Goal: Transaction & Acquisition: Purchase product/service

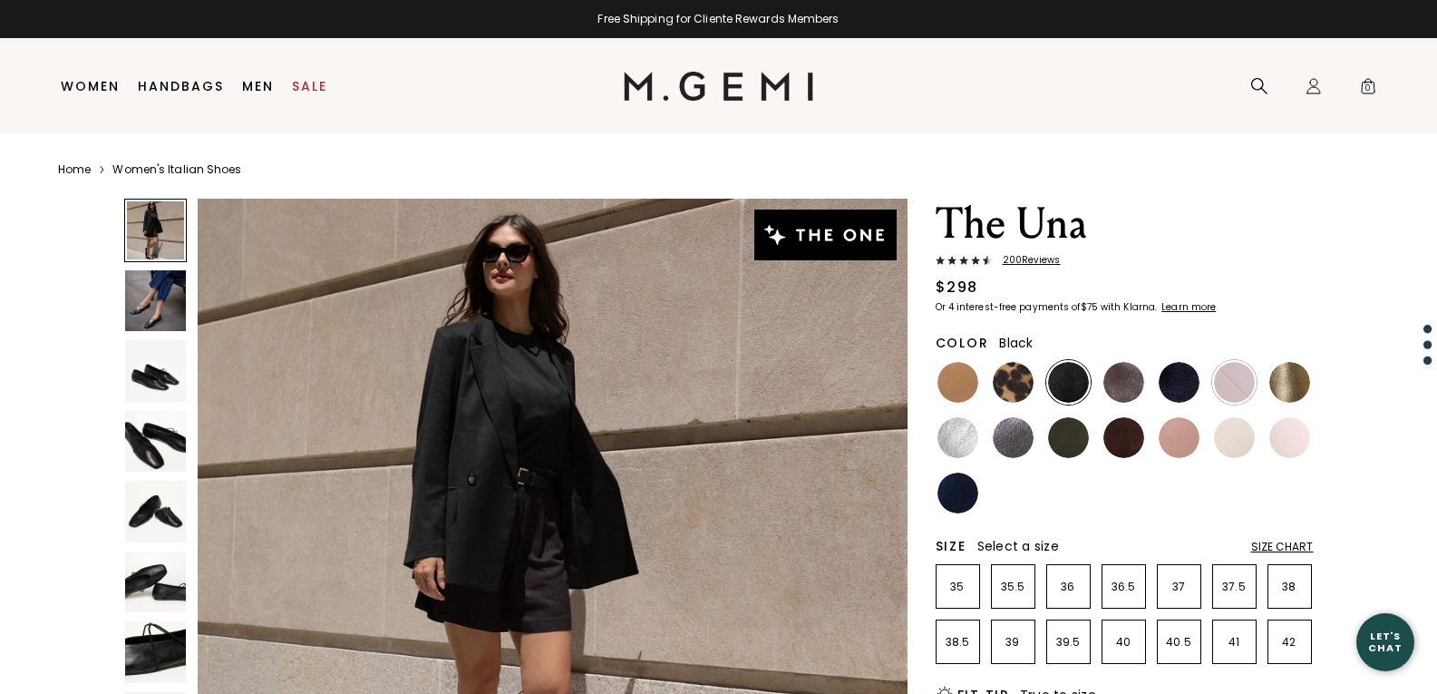
click at [149, 437] on img at bounding box center [156, 442] width 62 height 62
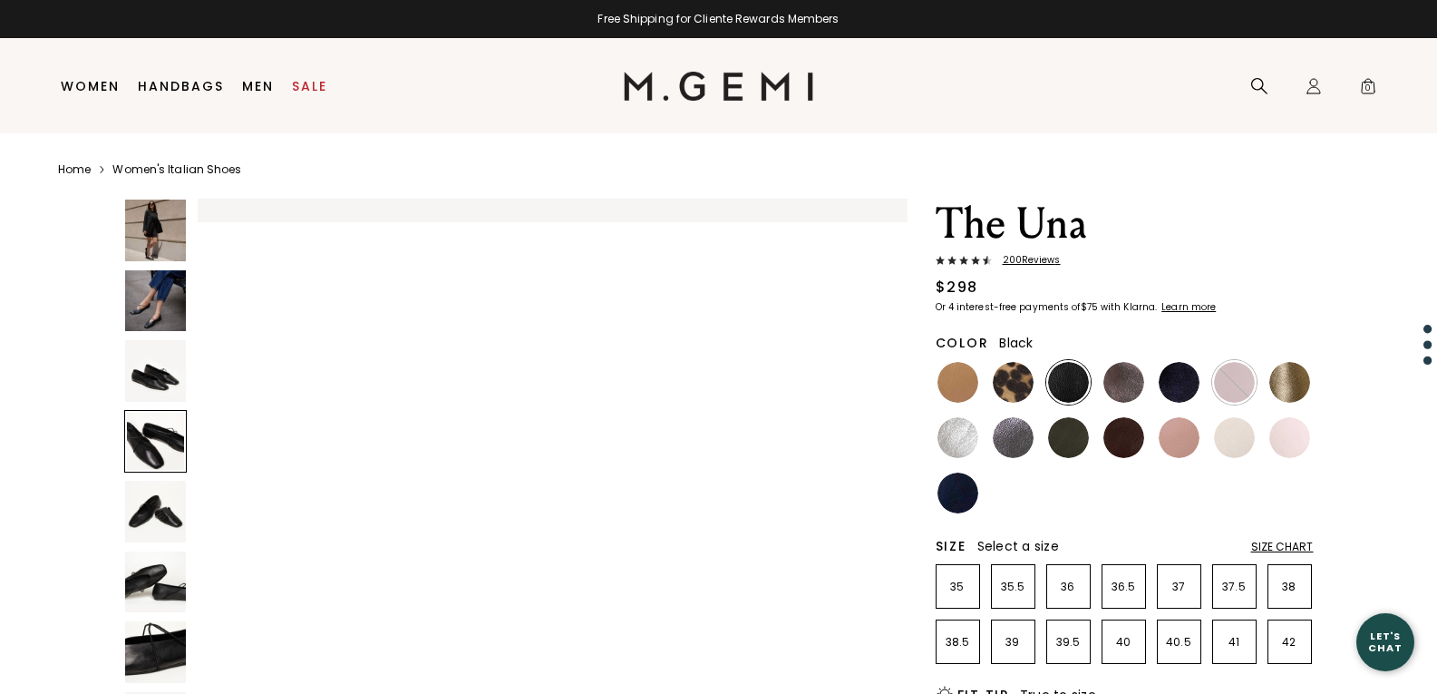
scroll to position [2141, 0]
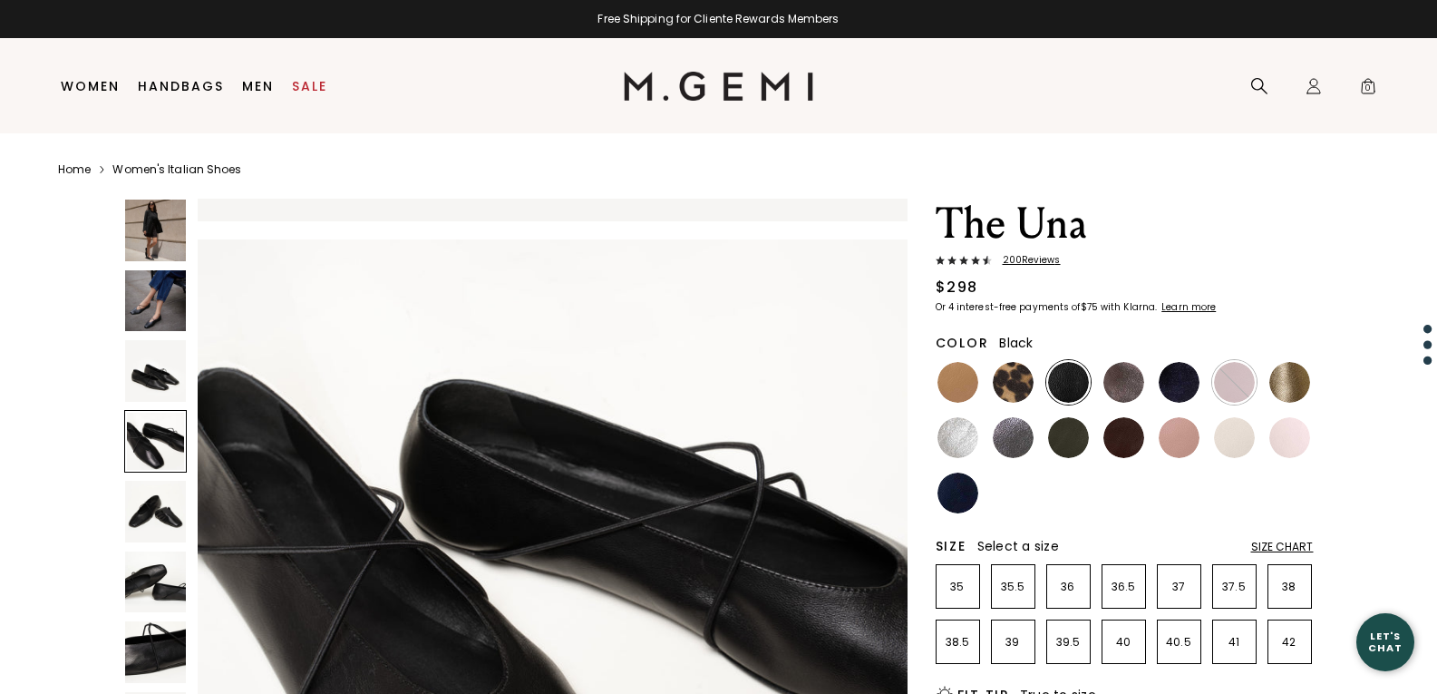
click at [164, 510] on img at bounding box center [156, 512] width 62 height 62
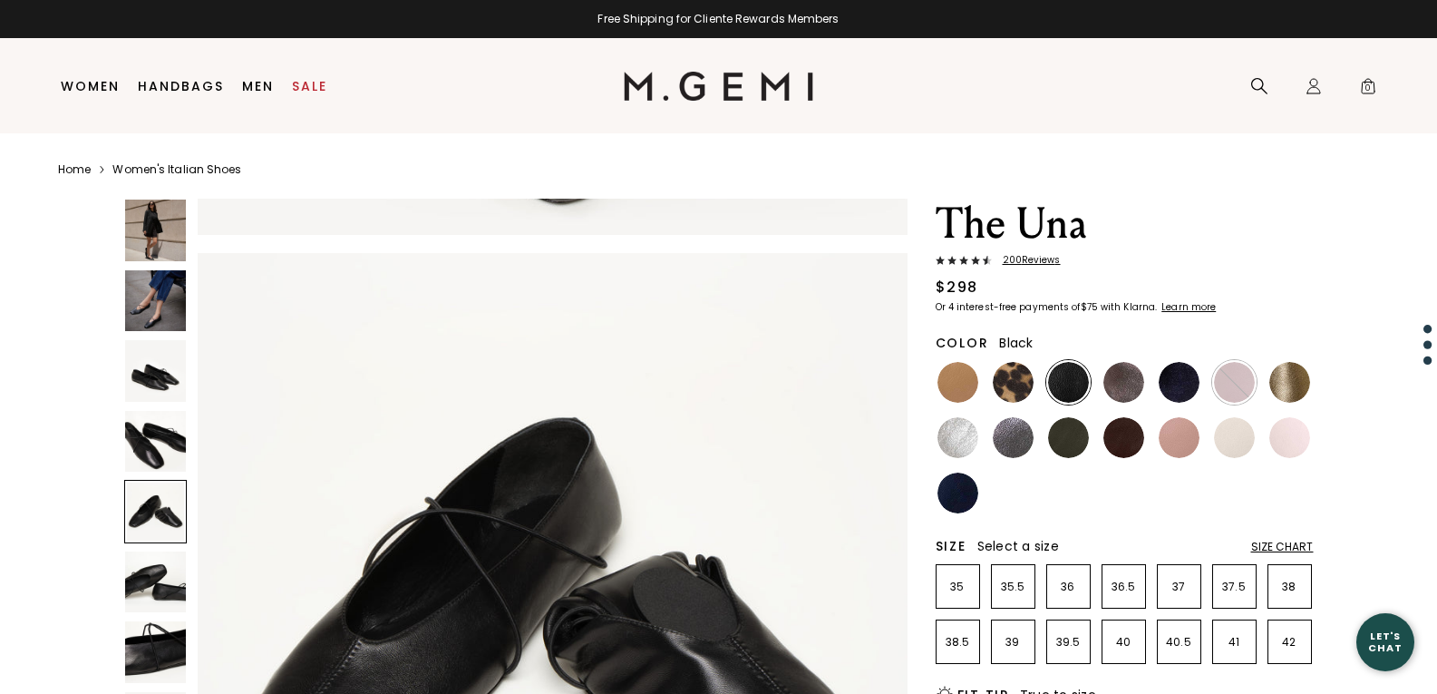
click at [153, 564] on img at bounding box center [156, 582] width 62 height 62
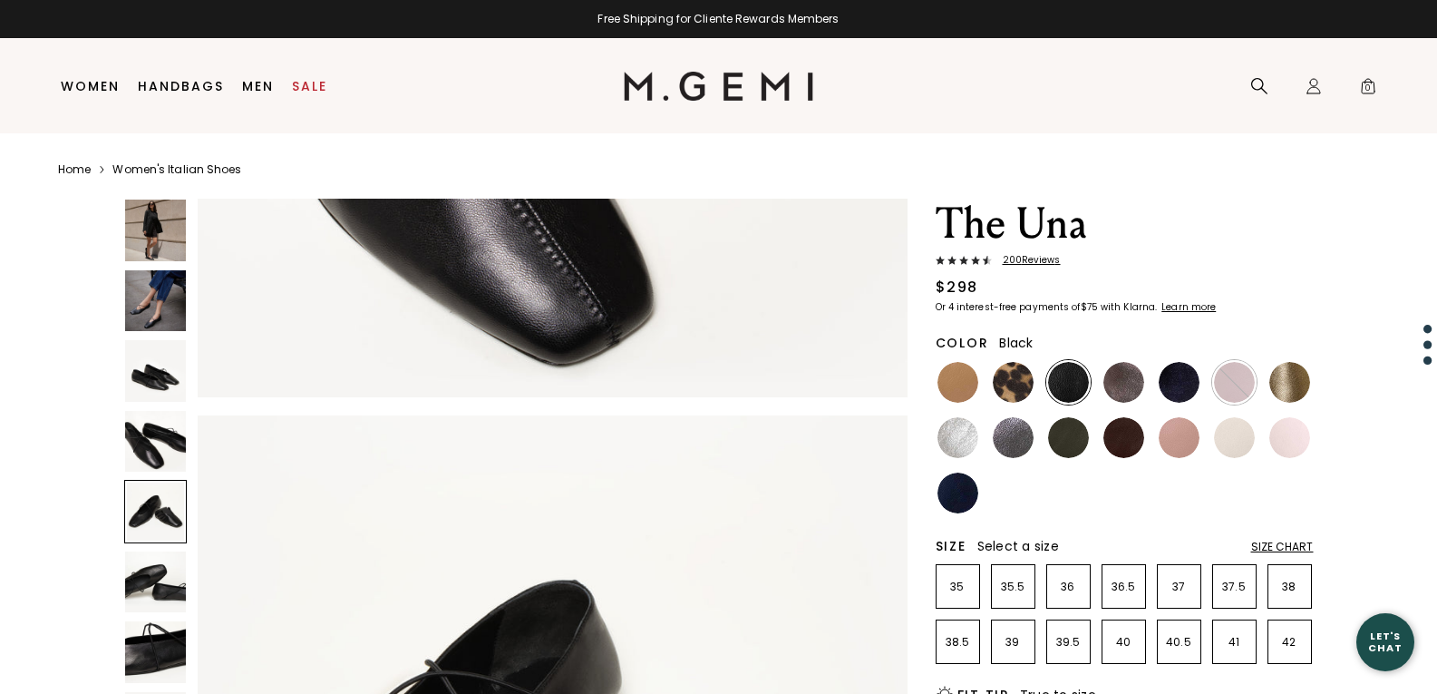
scroll to position [2693, 0]
click at [955, 381] on img at bounding box center [957, 382] width 41 height 41
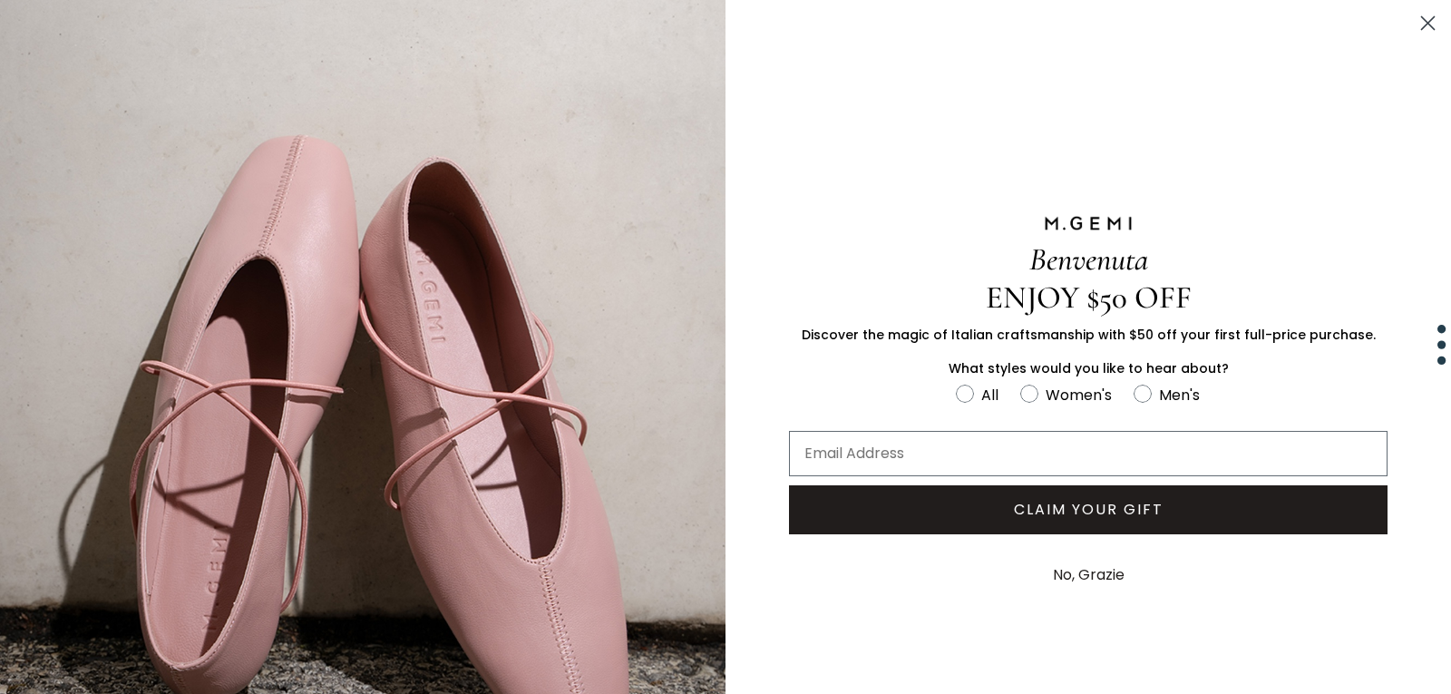
click at [1414, 21] on circle "Close dialog" at bounding box center [1427, 23] width 30 height 30
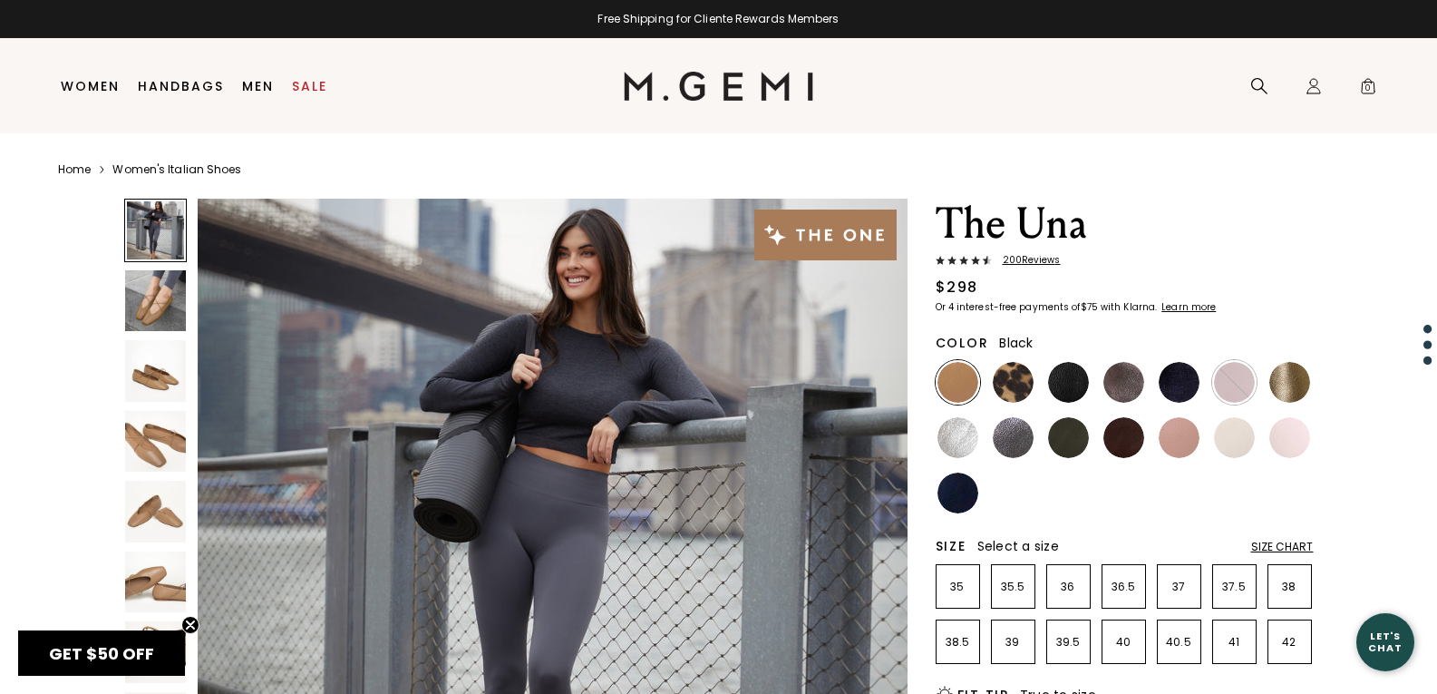
click at [1071, 374] on img at bounding box center [1068, 382] width 41 height 41
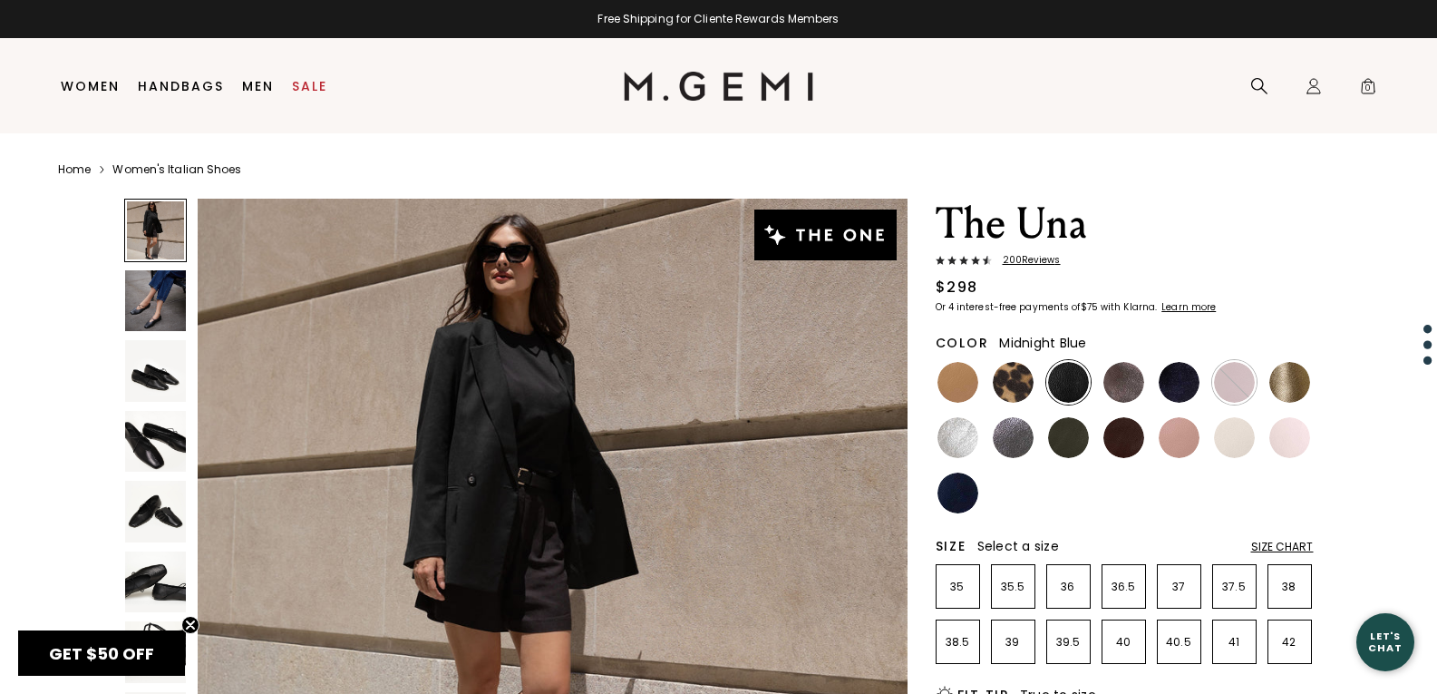
click at [1151, 369] on ul at bounding box center [1125, 437] width 378 height 155
click at [1201, 368] on ul at bounding box center [1125, 437] width 378 height 155
click at [1192, 374] on img at bounding box center [1179, 382] width 41 height 41
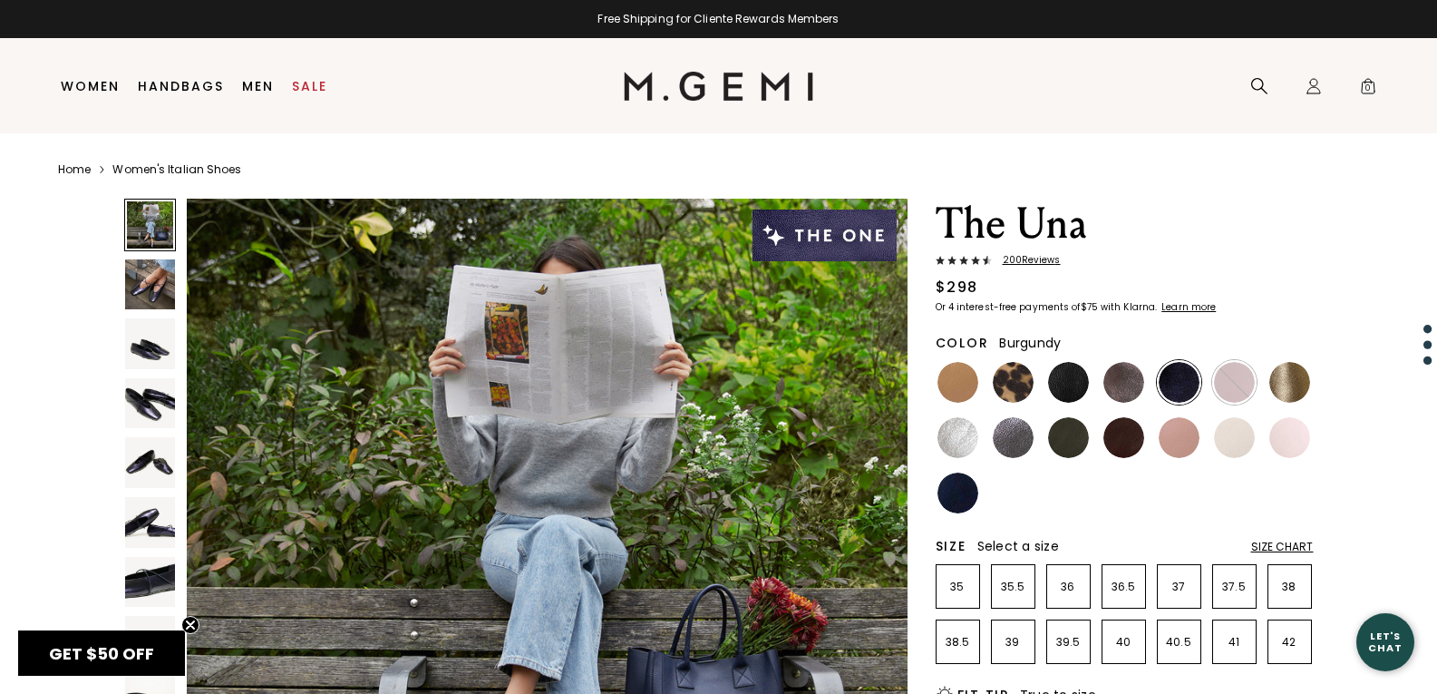
click at [1230, 384] on img at bounding box center [1234, 382] width 41 height 41
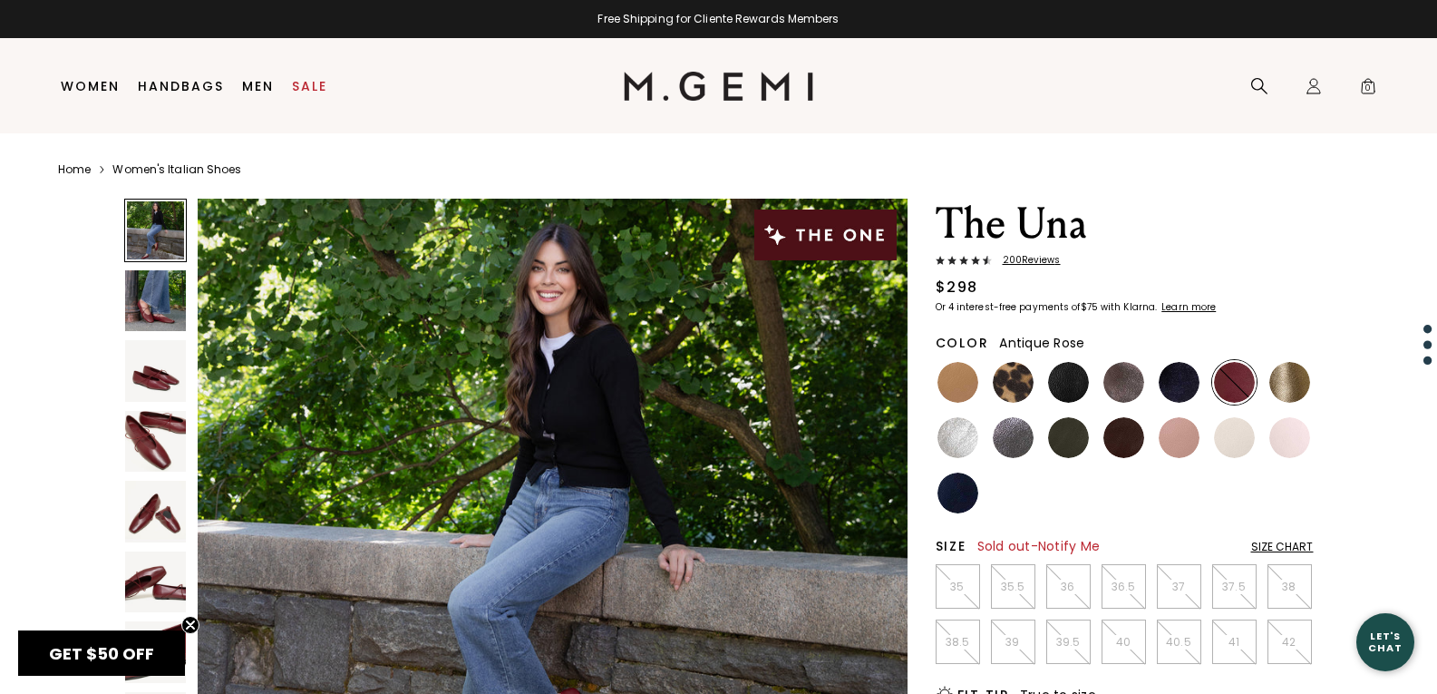
click at [1179, 429] on img at bounding box center [1179, 437] width 41 height 41
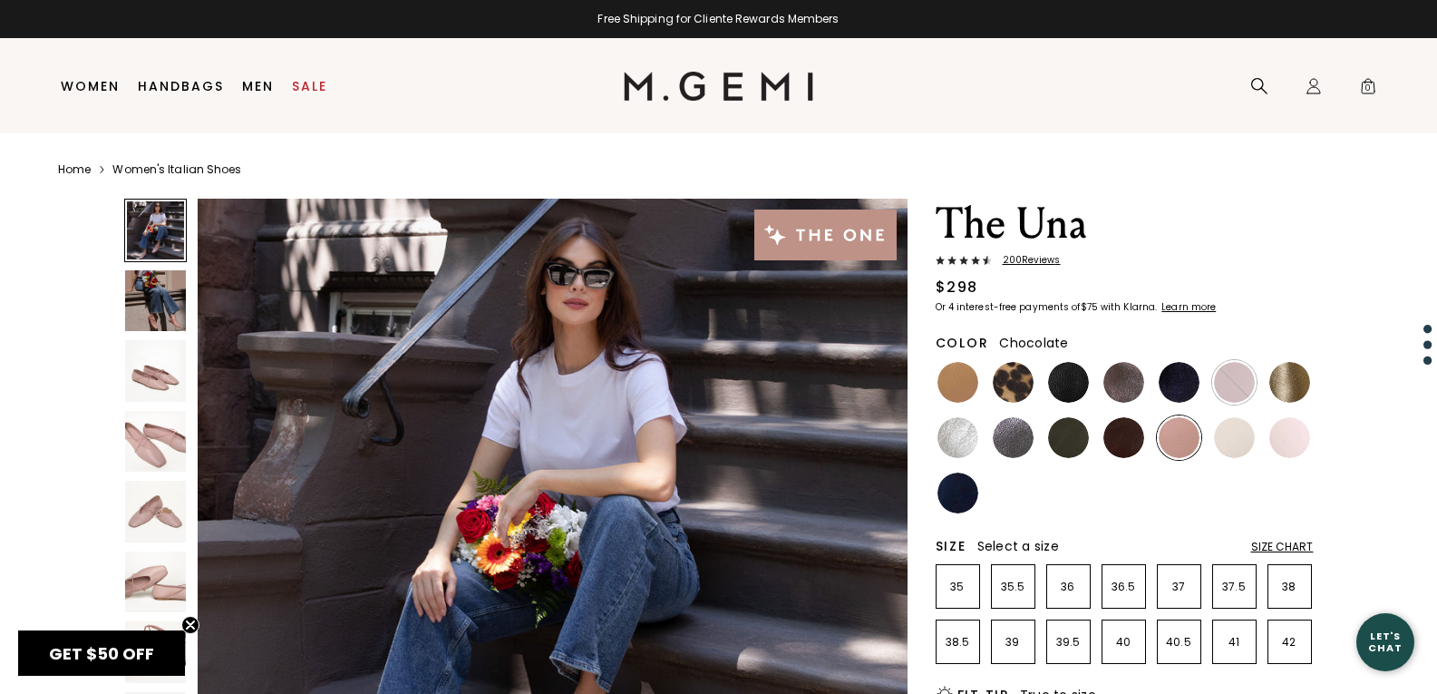
click at [1127, 432] on img at bounding box center [1123, 437] width 41 height 41
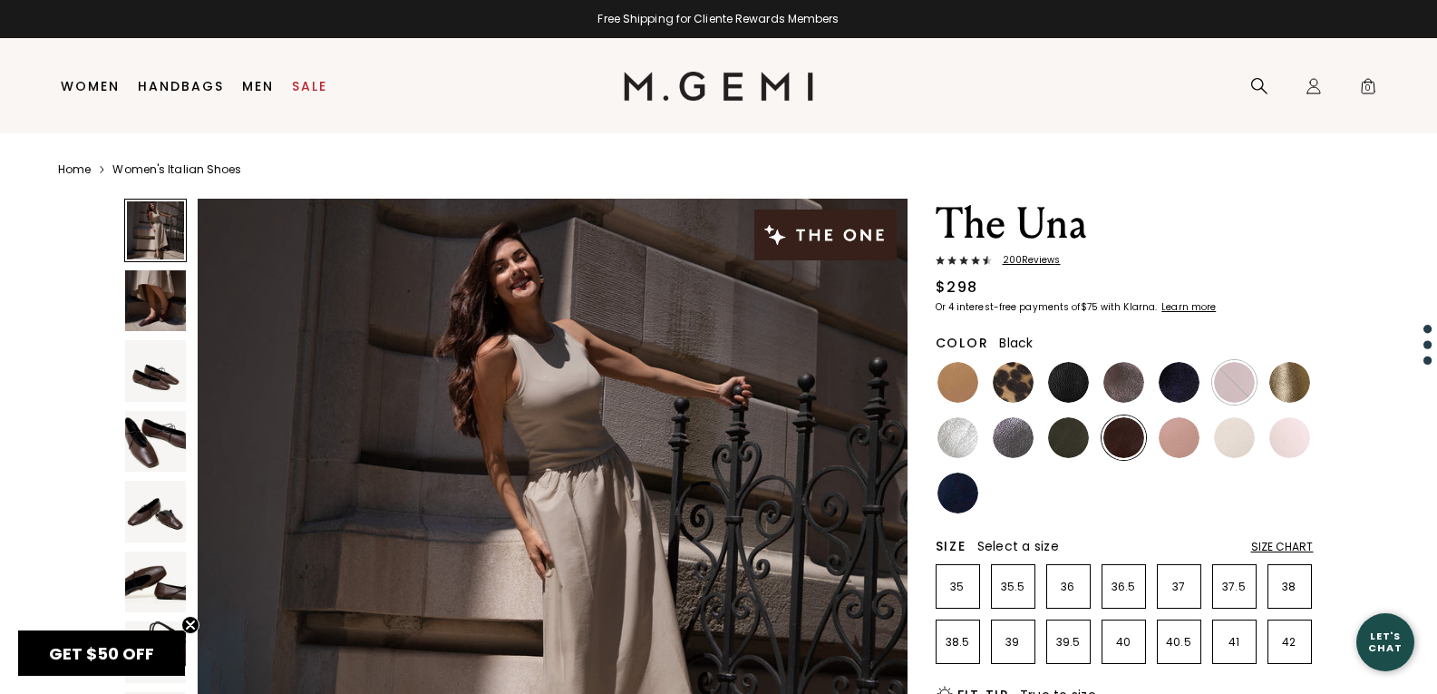
click at [1070, 376] on img at bounding box center [1068, 382] width 41 height 41
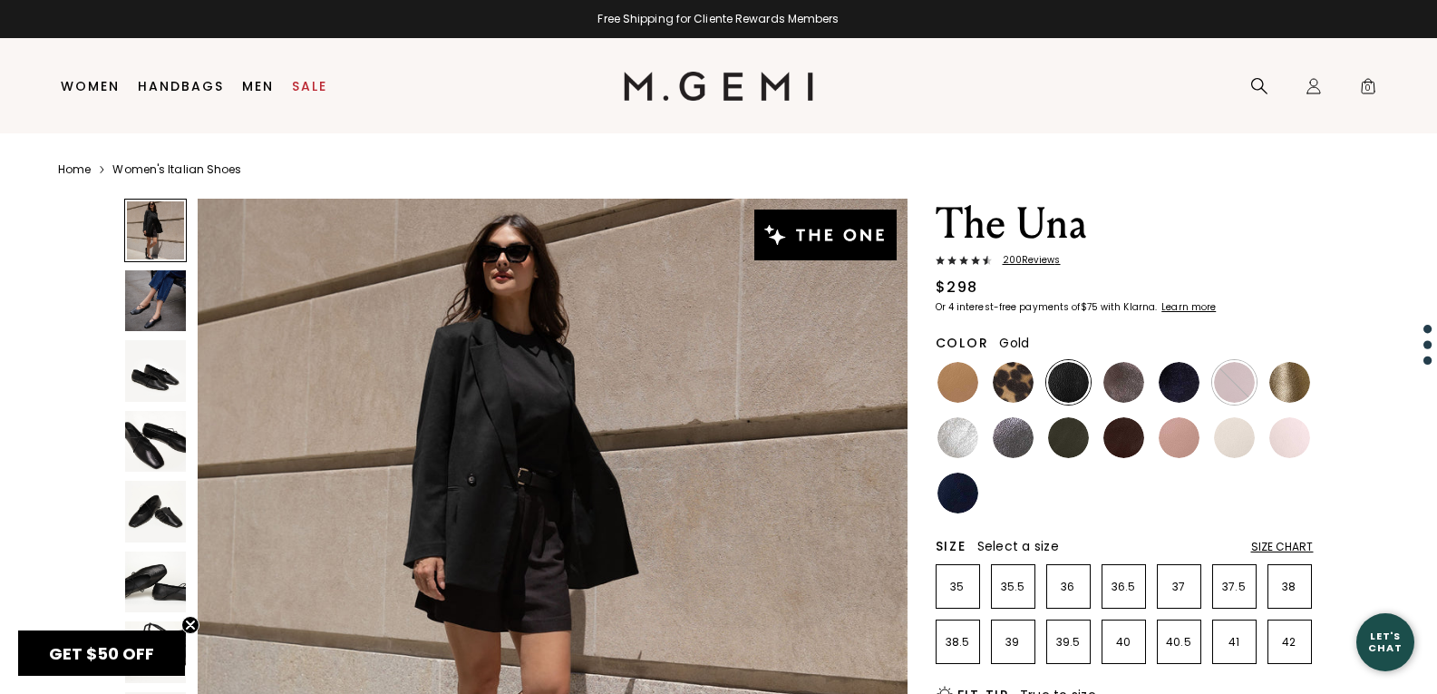
click at [1285, 380] on img at bounding box center [1289, 382] width 41 height 41
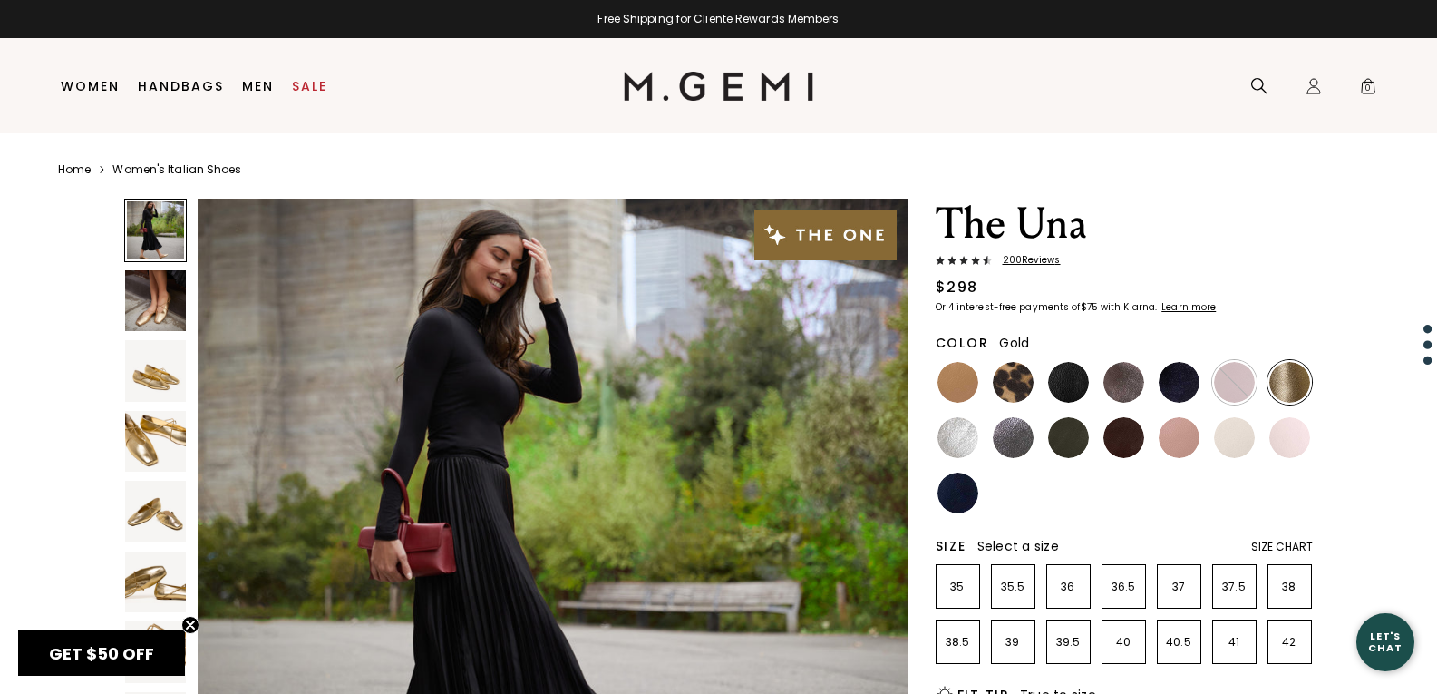
click at [960, 370] on img at bounding box center [957, 382] width 41 height 41
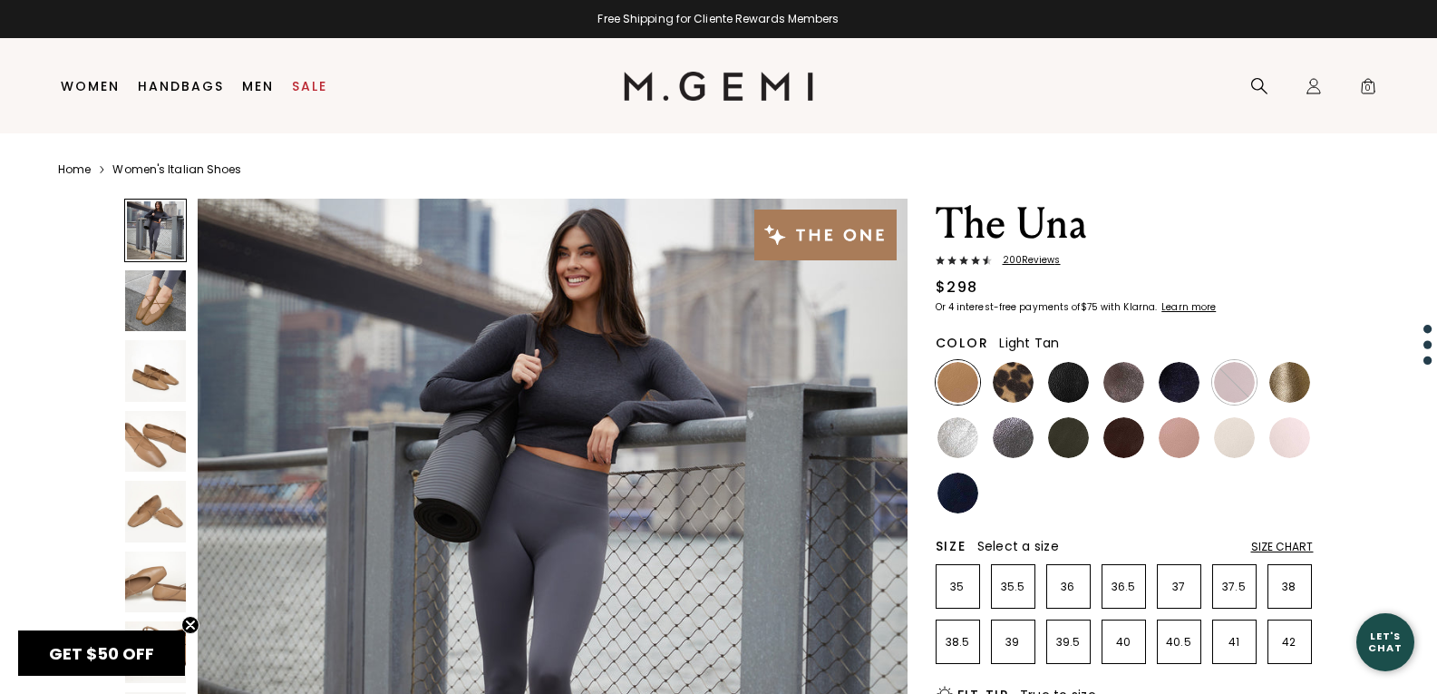
click at [956, 426] on img at bounding box center [957, 437] width 41 height 41
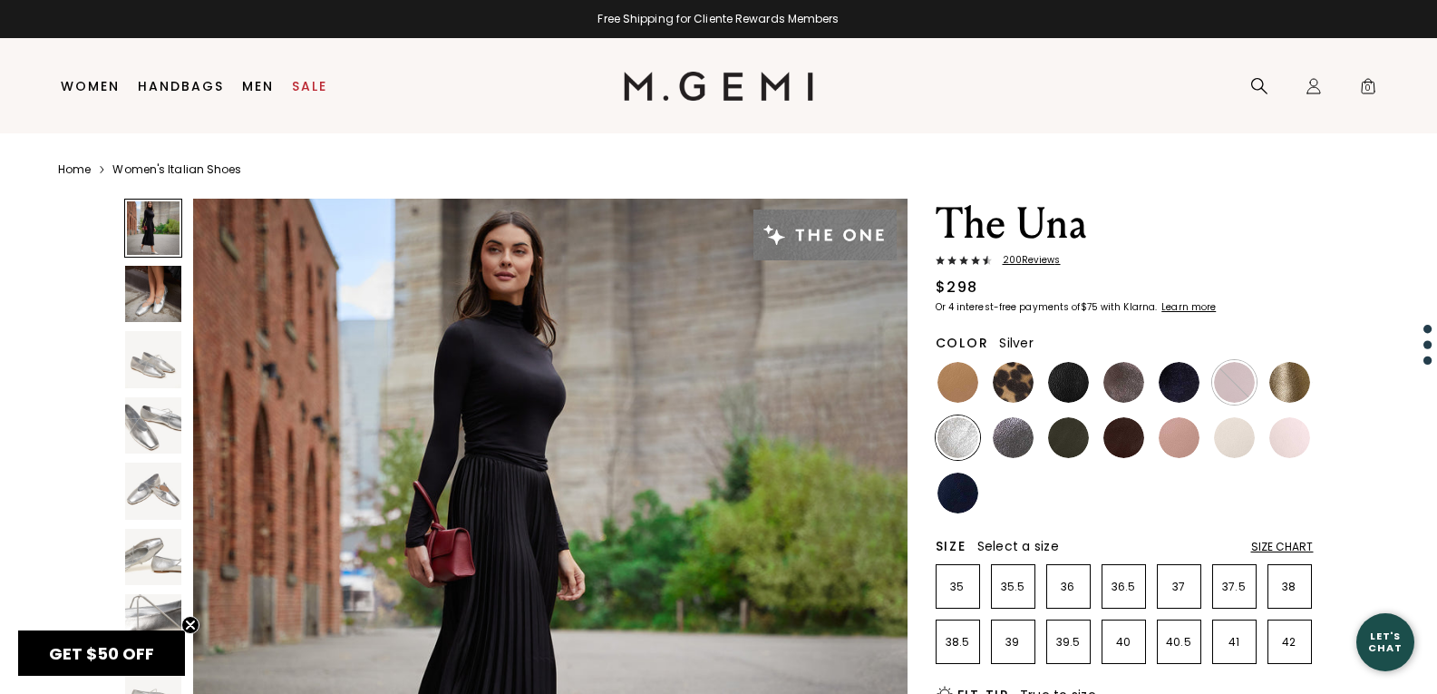
click at [1014, 369] on img at bounding box center [1013, 382] width 41 height 41
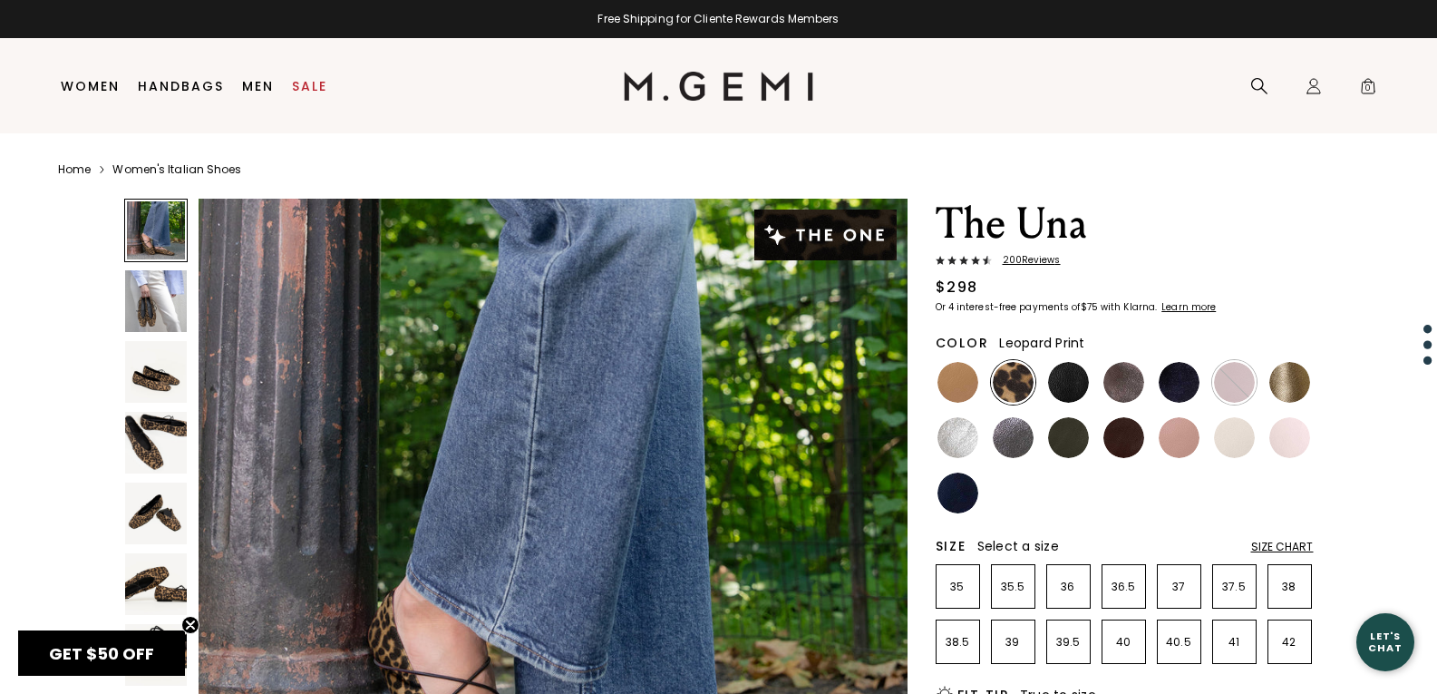
click at [1011, 439] on img at bounding box center [1013, 437] width 41 height 41
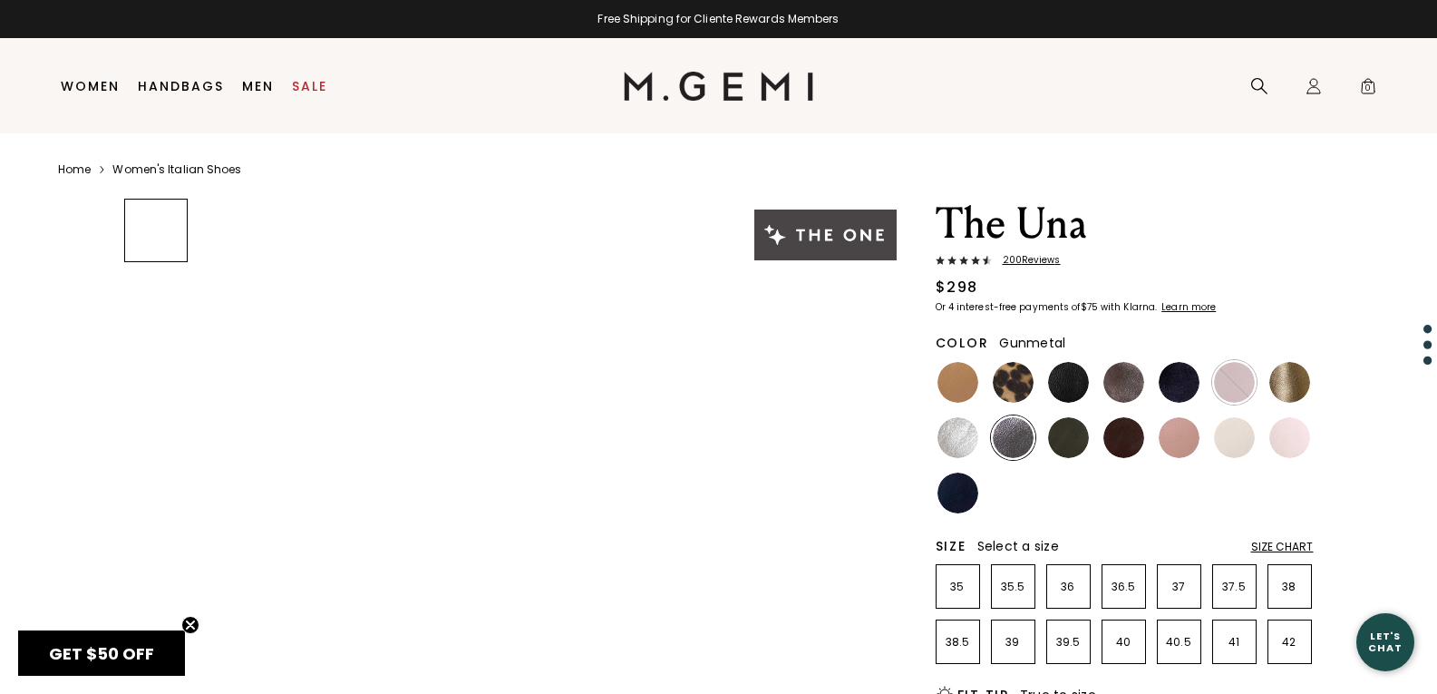
click at [952, 491] on img at bounding box center [957, 492] width 41 height 41
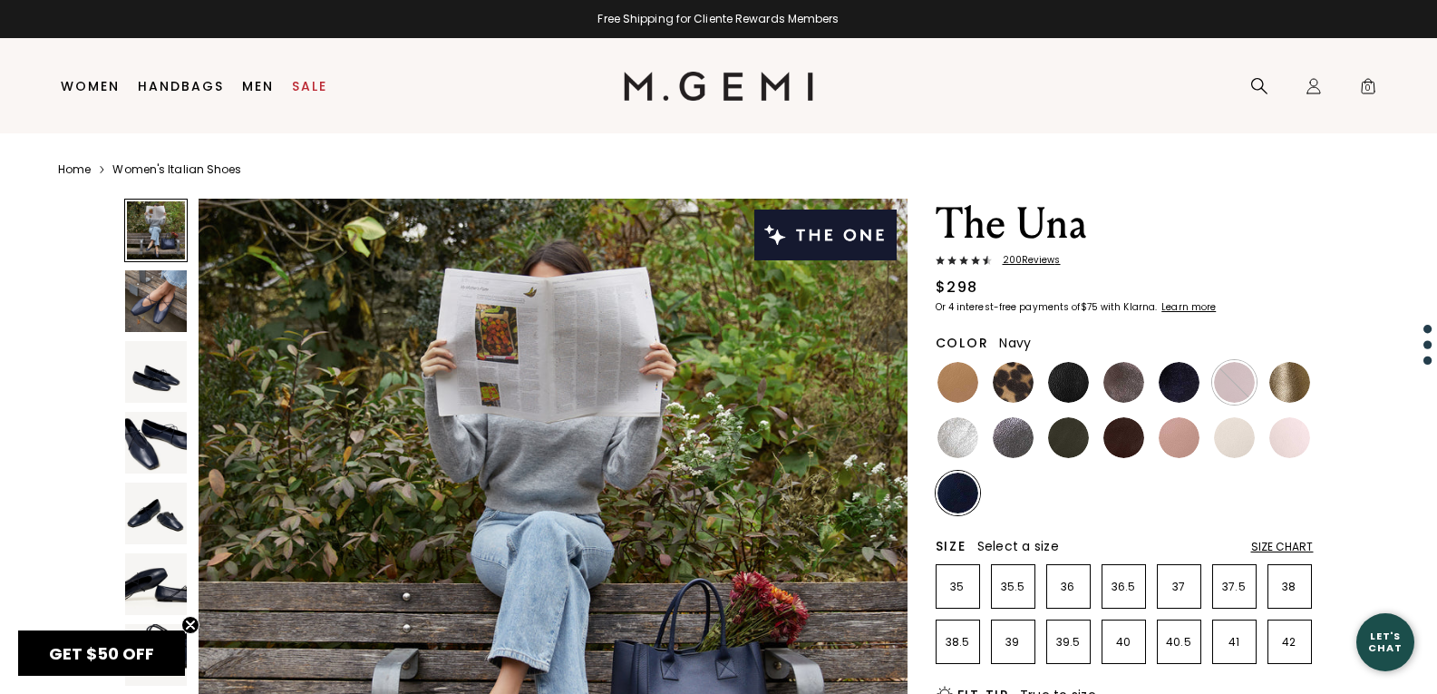
click at [1070, 428] on img at bounding box center [1068, 437] width 41 height 41
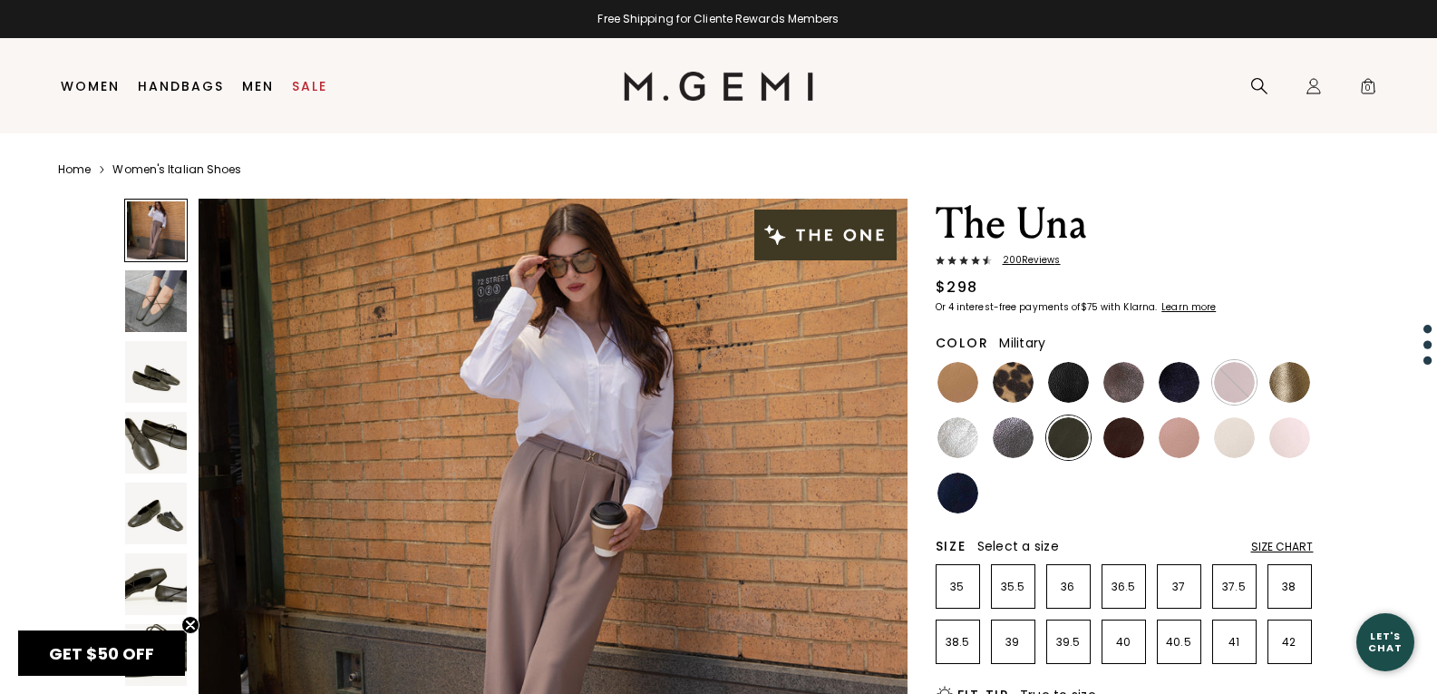
click at [1073, 369] on img at bounding box center [1068, 382] width 41 height 41
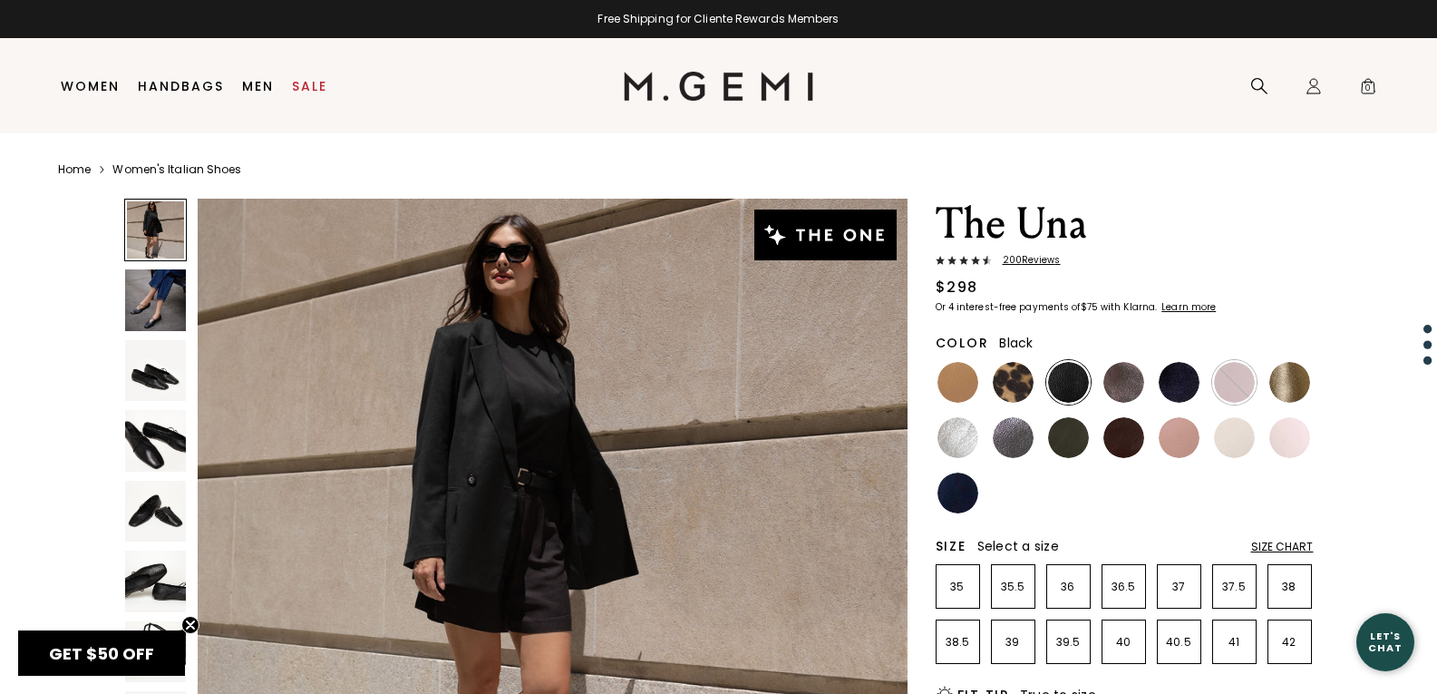
click at [1128, 432] on img at bounding box center [1123, 437] width 41 height 41
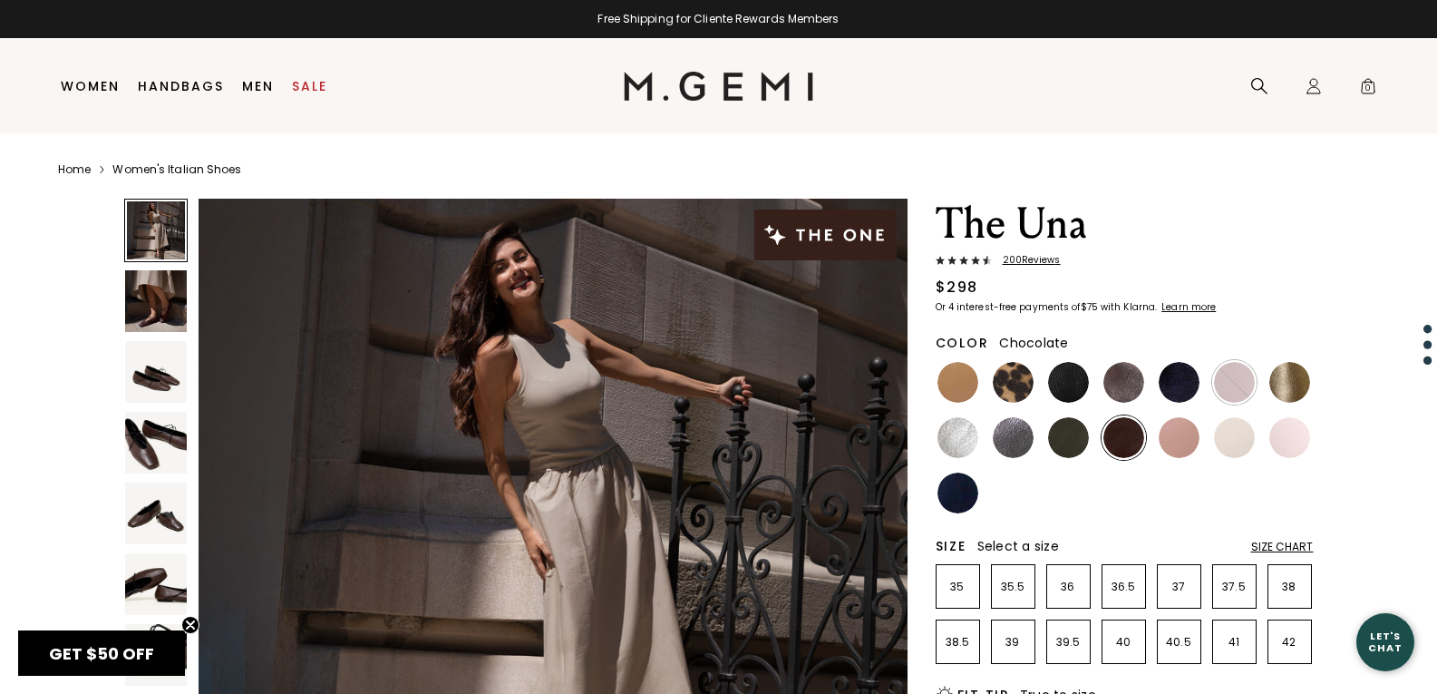
click at [1121, 381] on img at bounding box center [1123, 382] width 41 height 41
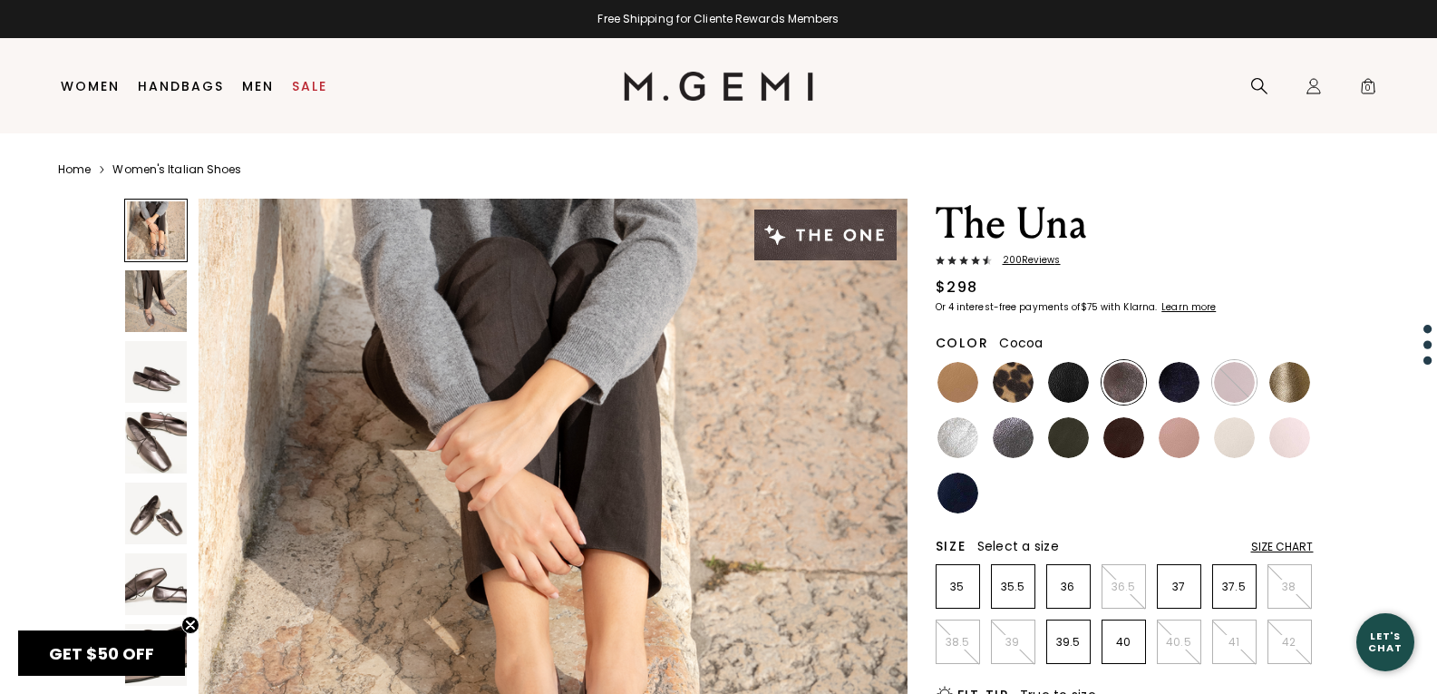
click at [1171, 395] on img at bounding box center [1179, 382] width 41 height 41
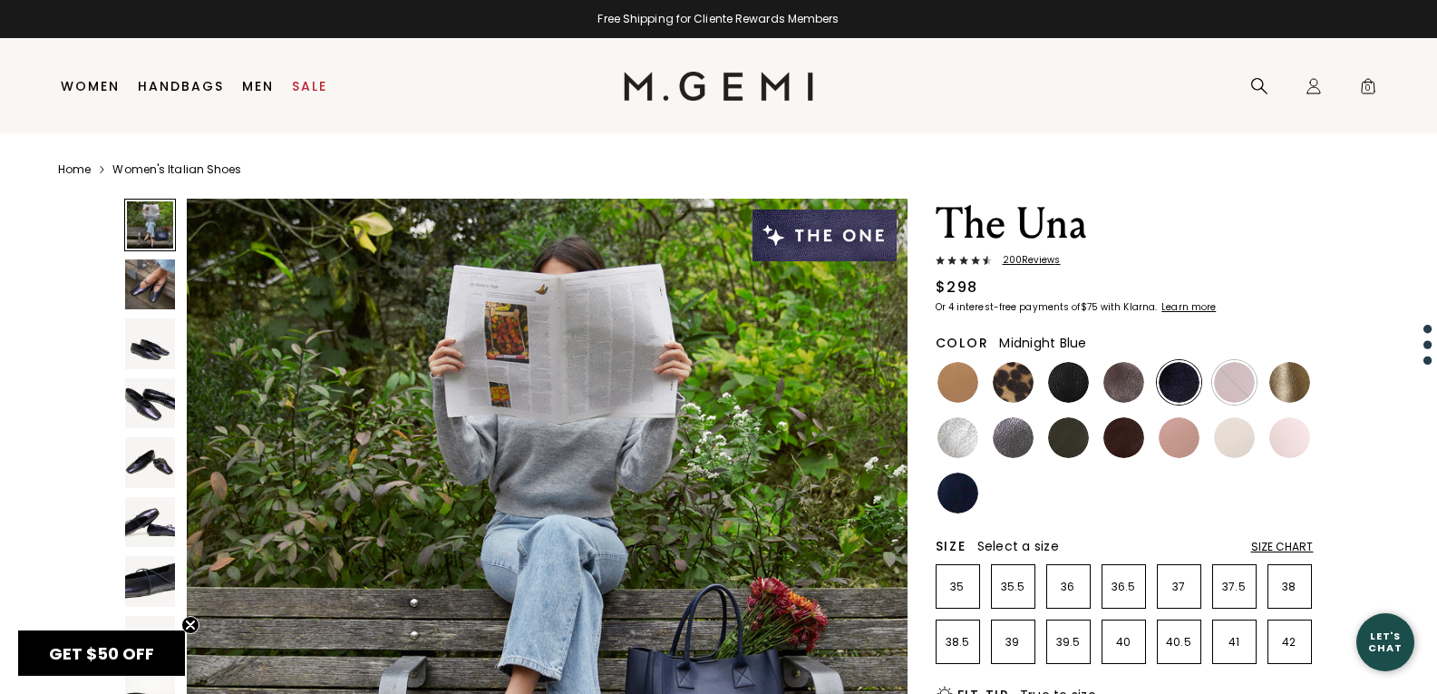
click at [1168, 441] on img at bounding box center [1179, 437] width 41 height 41
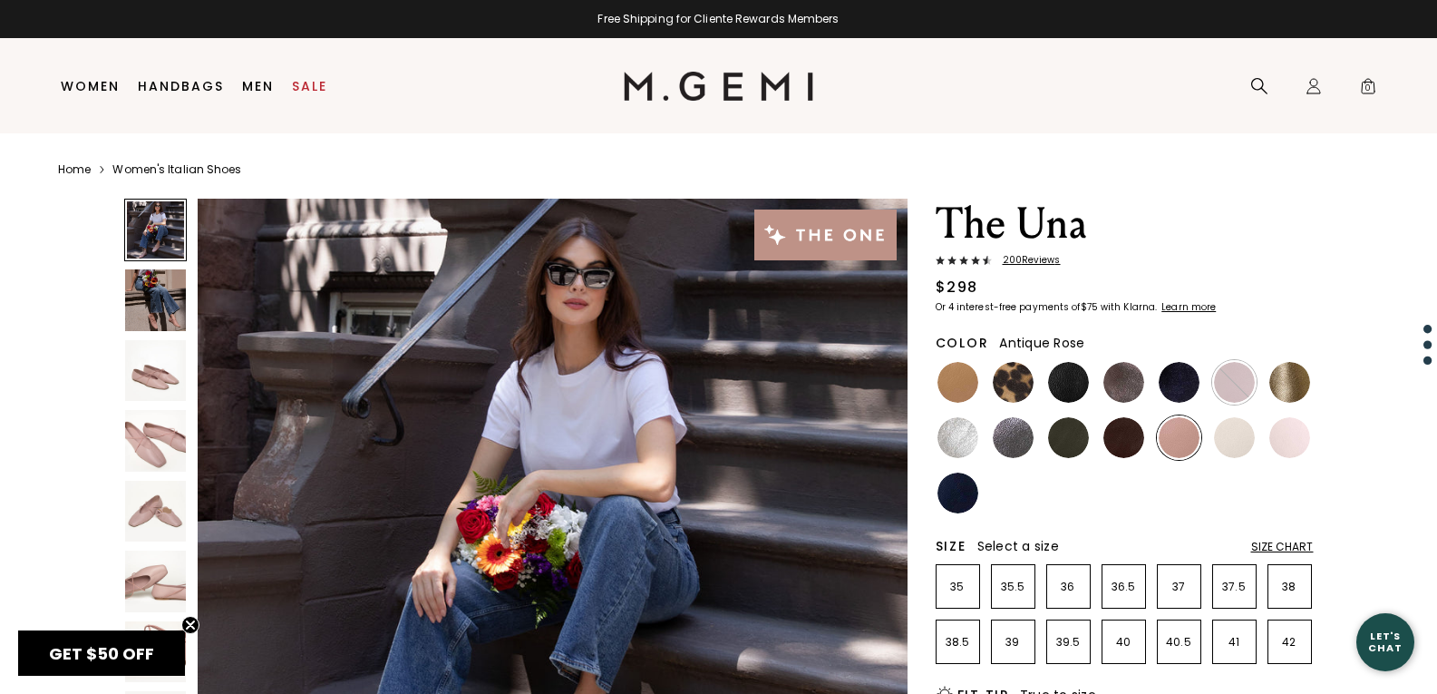
click at [1216, 448] on div at bounding box center [1234, 437] width 44 height 44
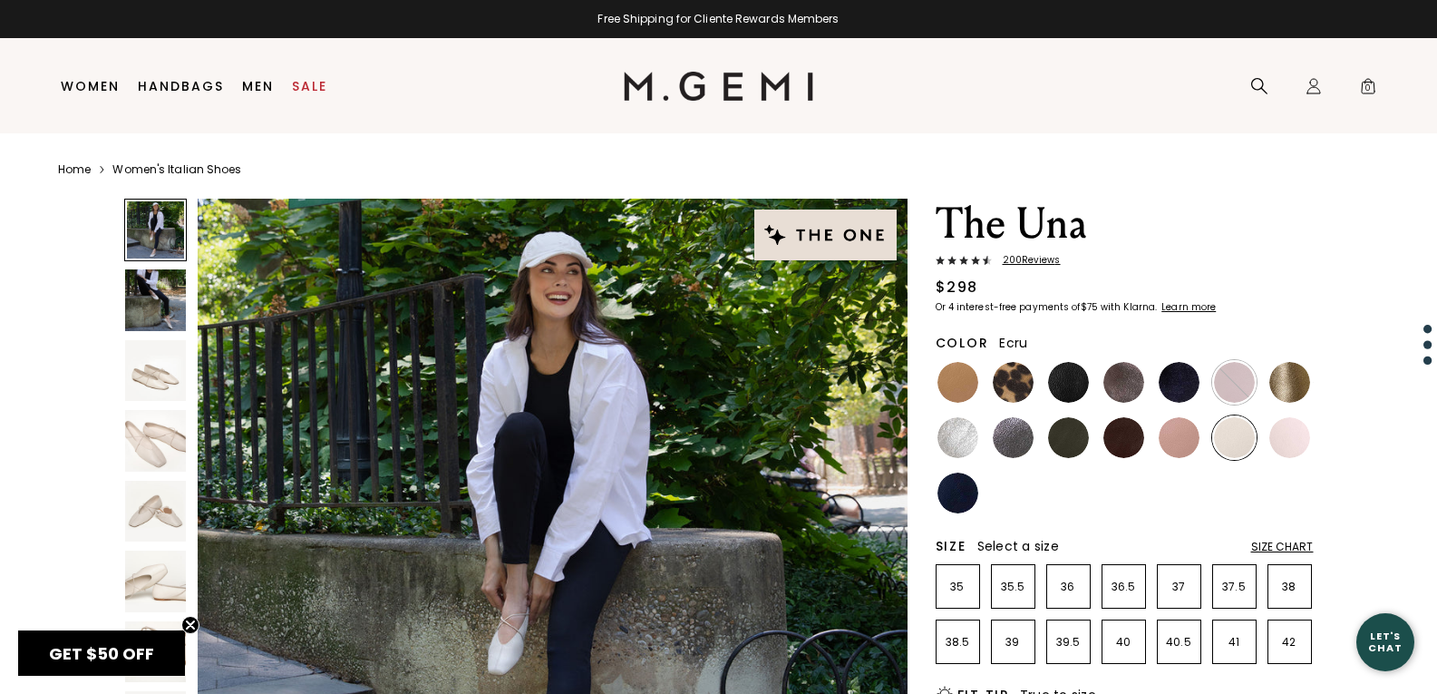
click at [1238, 384] on img at bounding box center [1234, 382] width 41 height 41
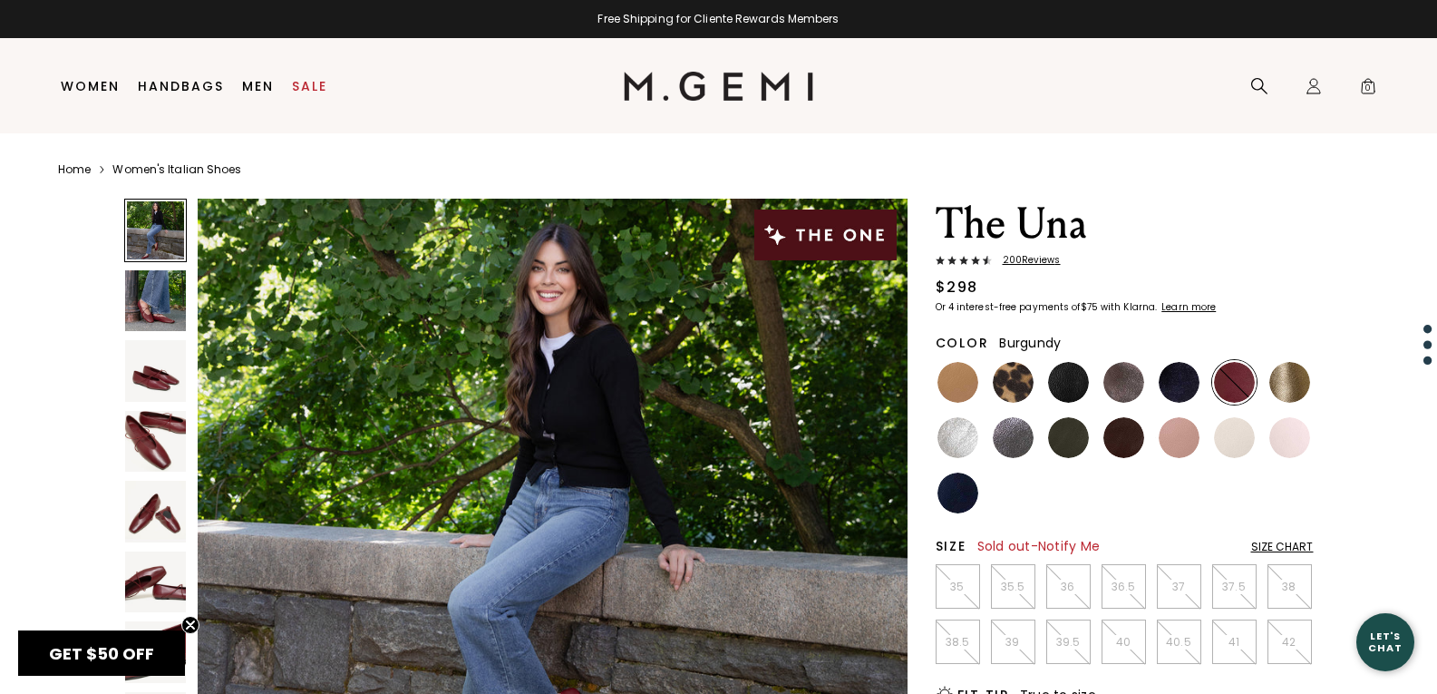
click at [1278, 386] on img at bounding box center [1289, 382] width 41 height 41
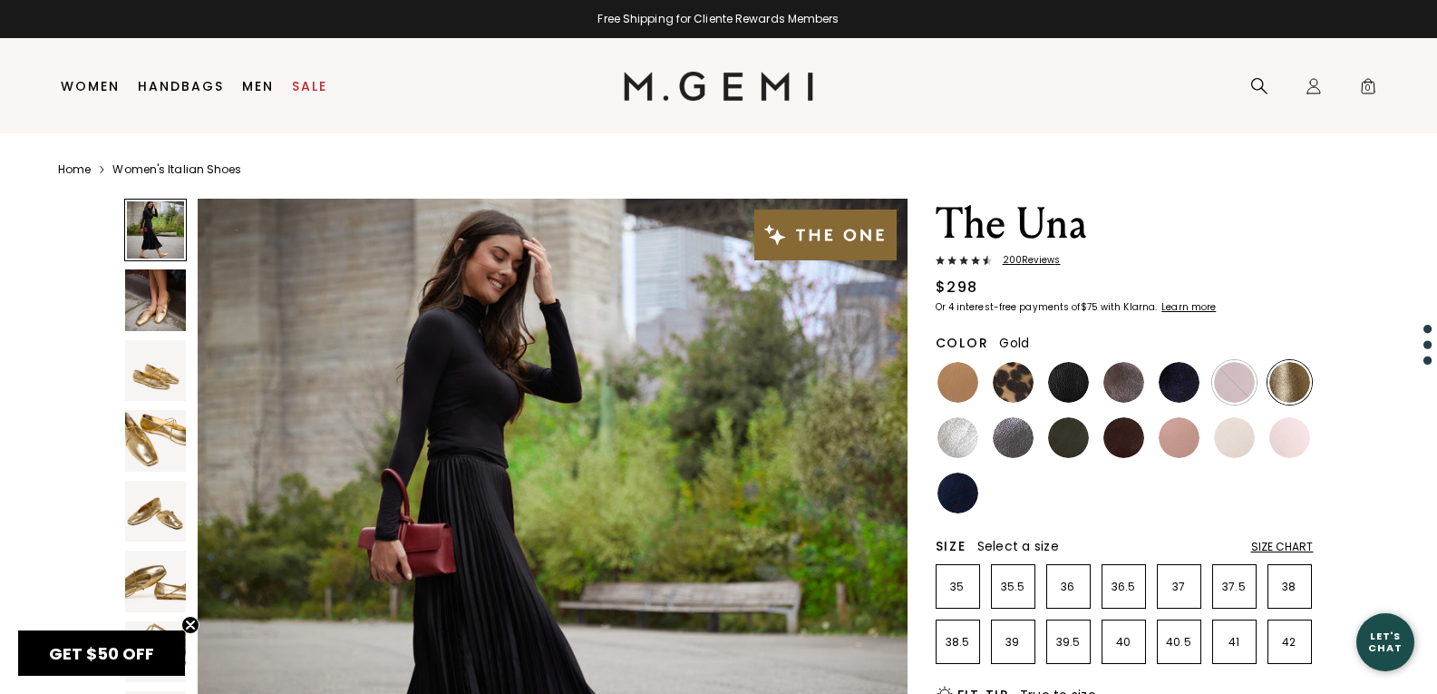
click at [1269, 442] on img at bounding box center [1289, 437] width 41 height 41
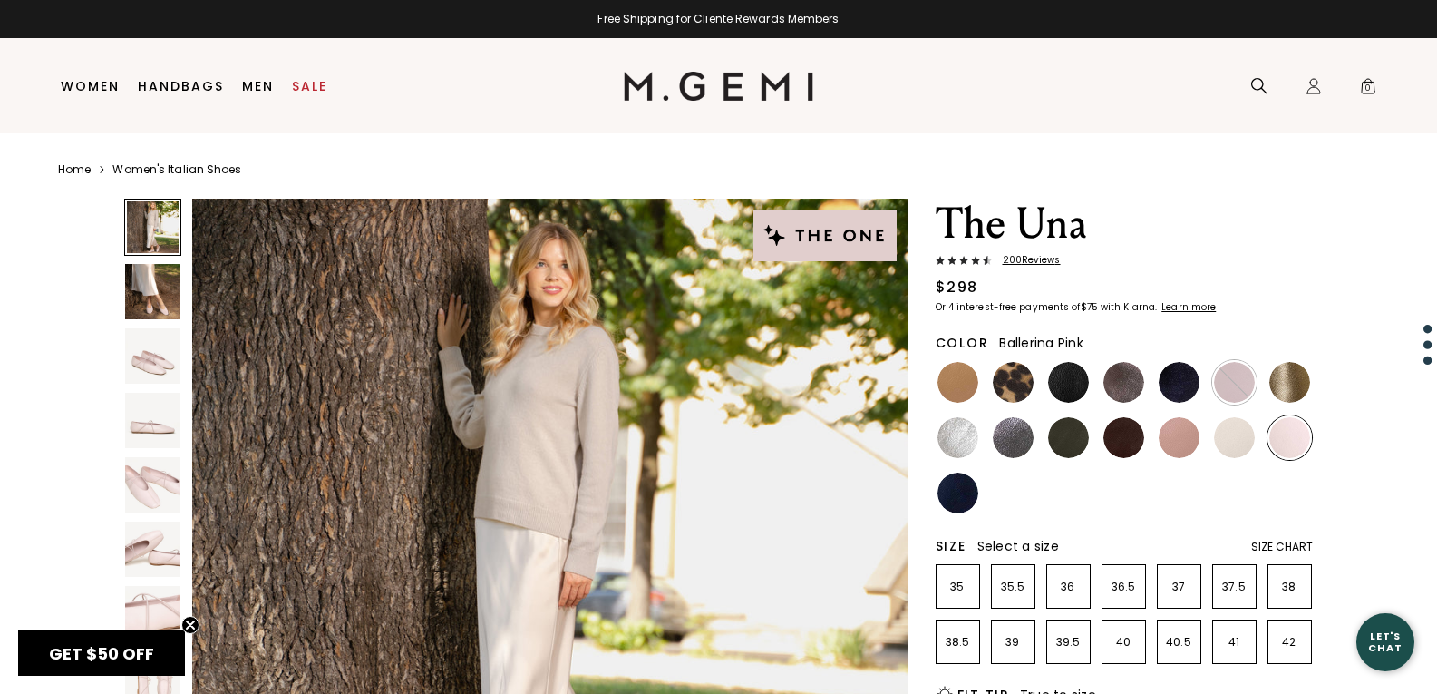
click at [84, 81] on link "Women" at bounding box center [90, 86] width 59 height 15
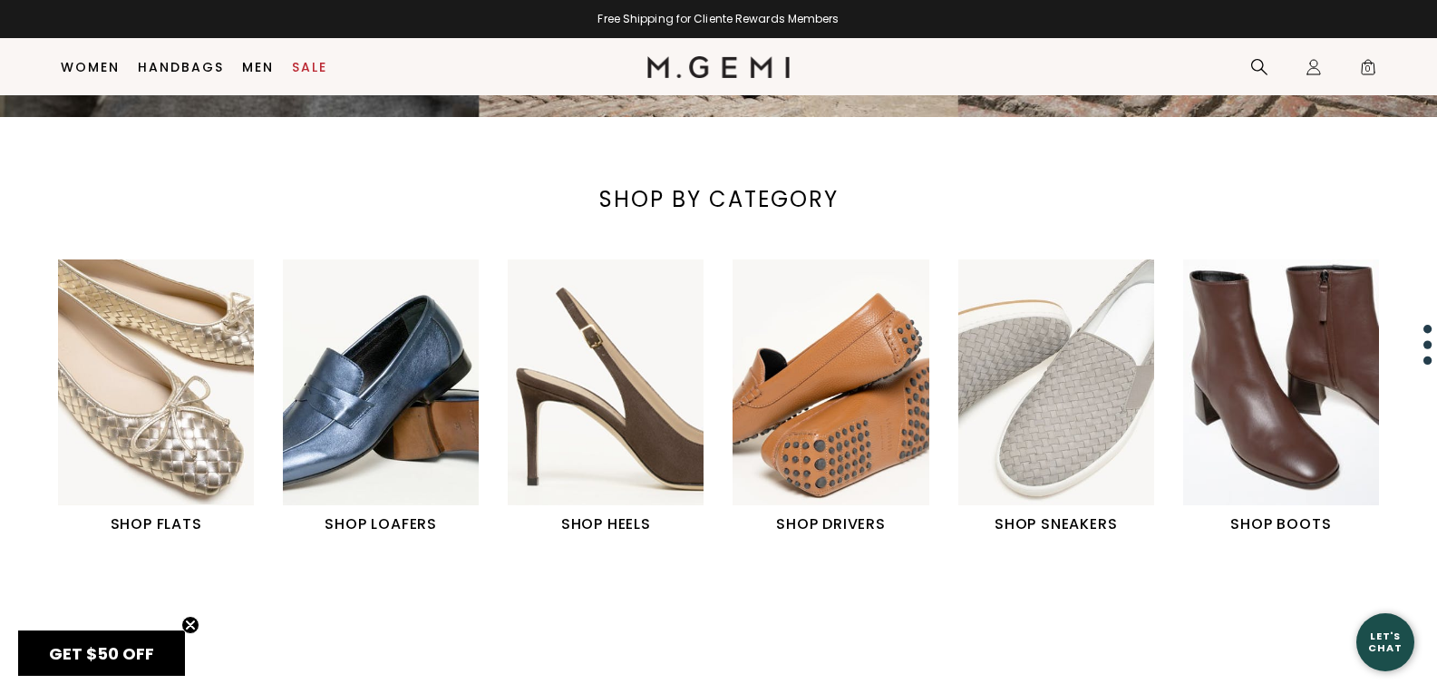
scroll to position [616, 0]
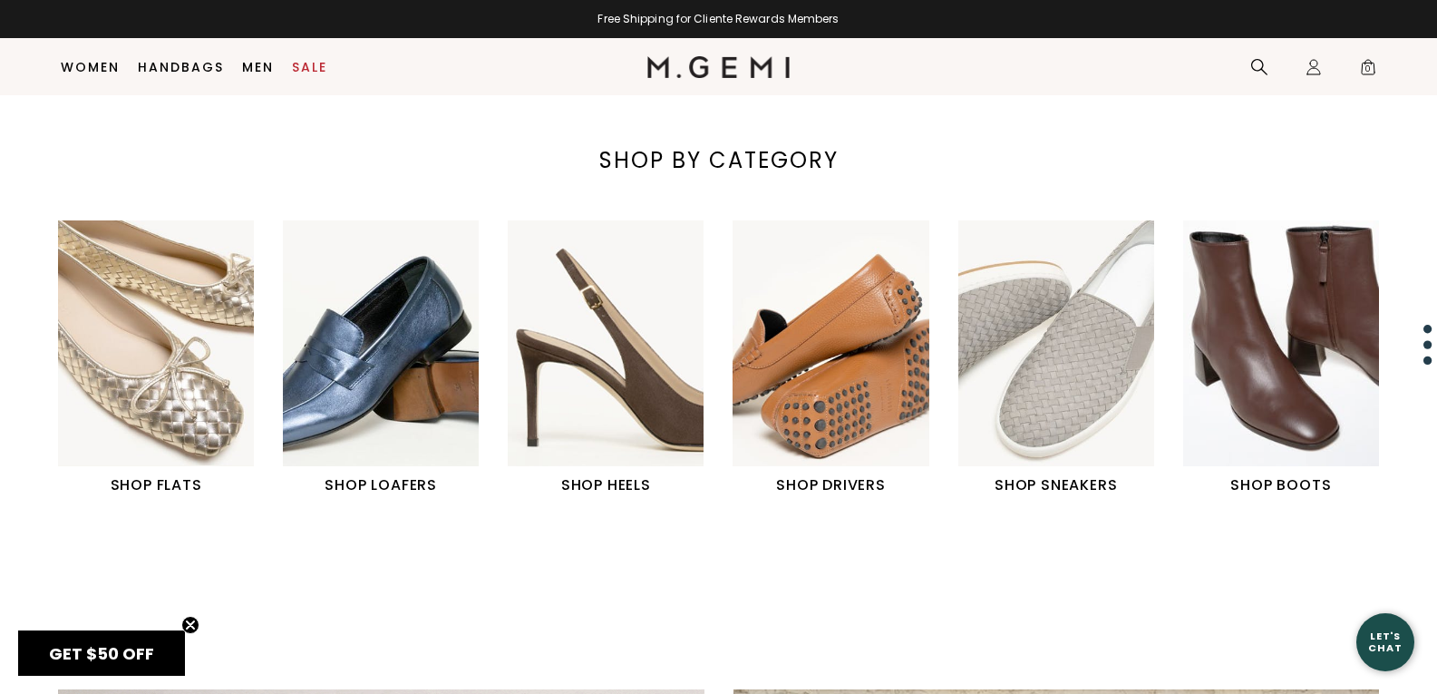
click at [146, 490] on h1 "SHOP FLATS" at bounding box center [156, 485] width 196 height 22
click at [372, 491] on h1 "SHOP LOAFERS" at bounding box center [381, 485] width 196 height 22
click at [190, 624] on icon "Close teaser" at bounding box center [190, 624] width 7 height 7
click at [305, 505] on div "SHOP FLATS SHOP LOAFERS SHOP HEELS SHOP DRIVERS" at bounding box center [718, 388] width 1437 height 336
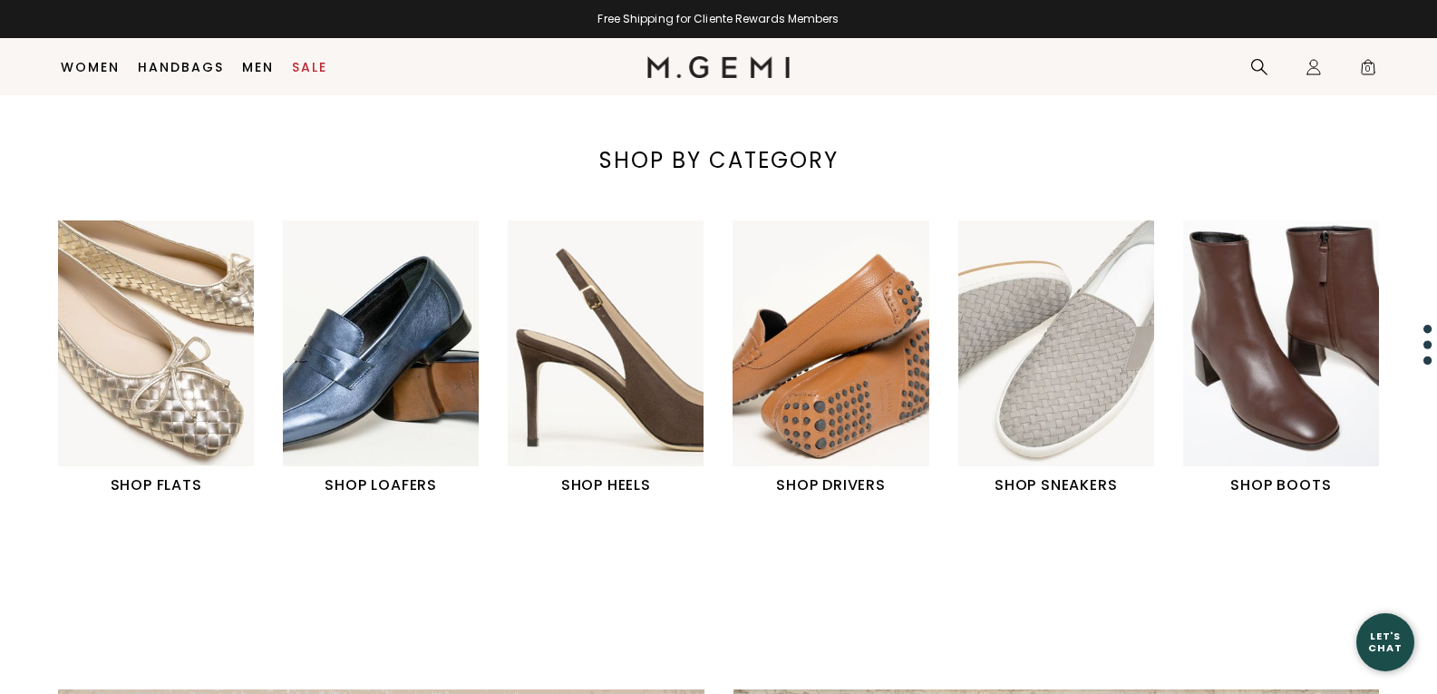
click at [345, 488] on h1 "SHOP LOAFERS" at bounding box center [381, 485] width 196 height 22
click at [611, 436] on div "SHOP FLATS SHOP LOAFERS SHOP HEELS SHOP DRIVERS" at bounding box center [733, 357] width 1350 height 275
drag, startPoint x: 316, startPoint y: 94, endPoint x: 324, endPoint y: 53, distance: 42.3
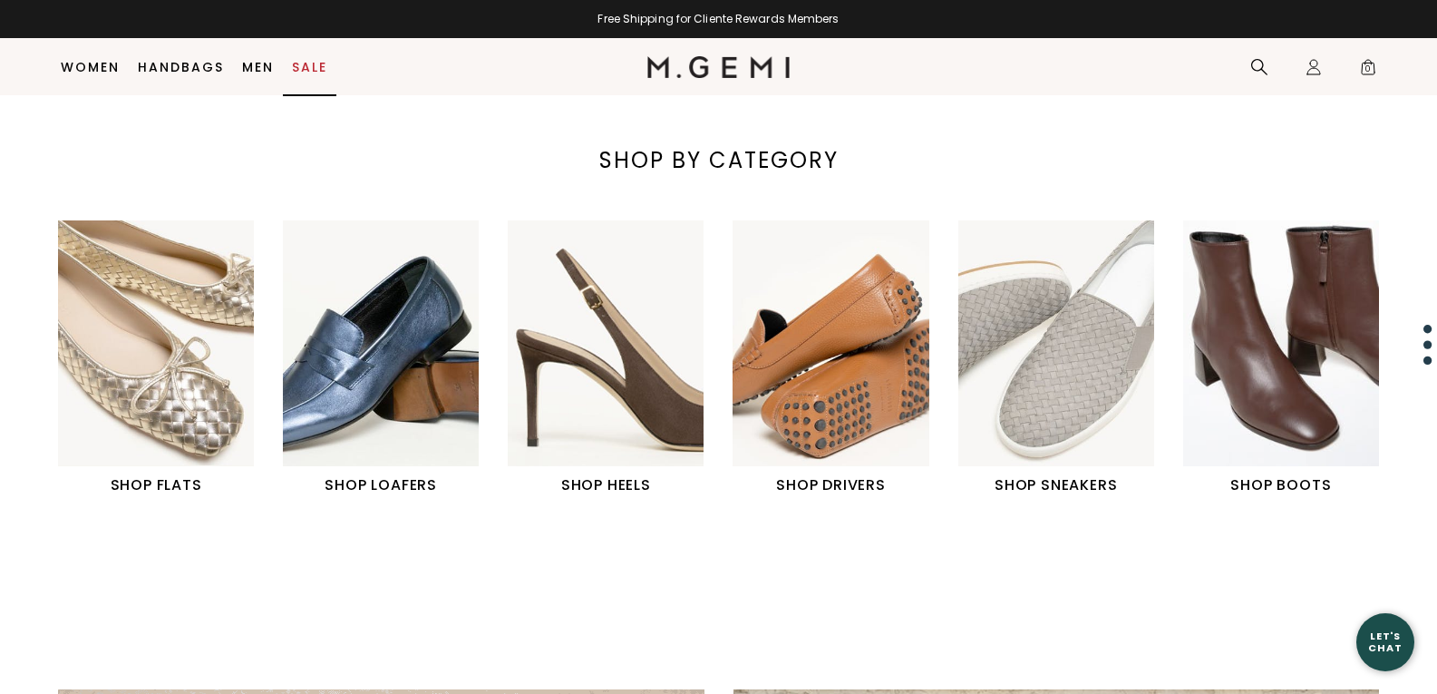
click at [320, 60] on link "Sale" at bounding box center [309, 67] width 35 height 15
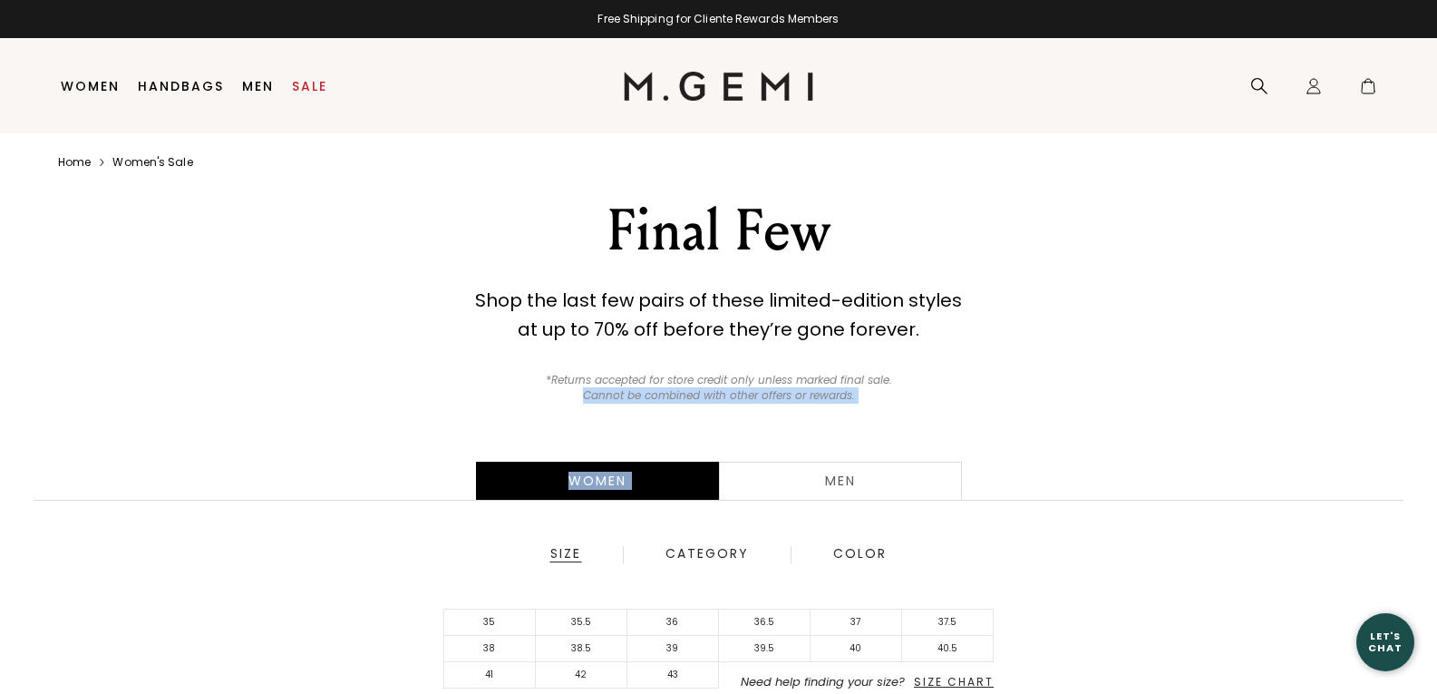
drag, startPoint x: 529, startPoint y: 399, endPoint x: 688, endPoint y: 431, distance: 161.8
click at [688, 431] on div "Women Men Size Category Color 35 35.5 36 36.5 37 37.5 38 38.5 39 39.5 40 40.5 4…" at bounding box center [718, 602] width 1437 height 354
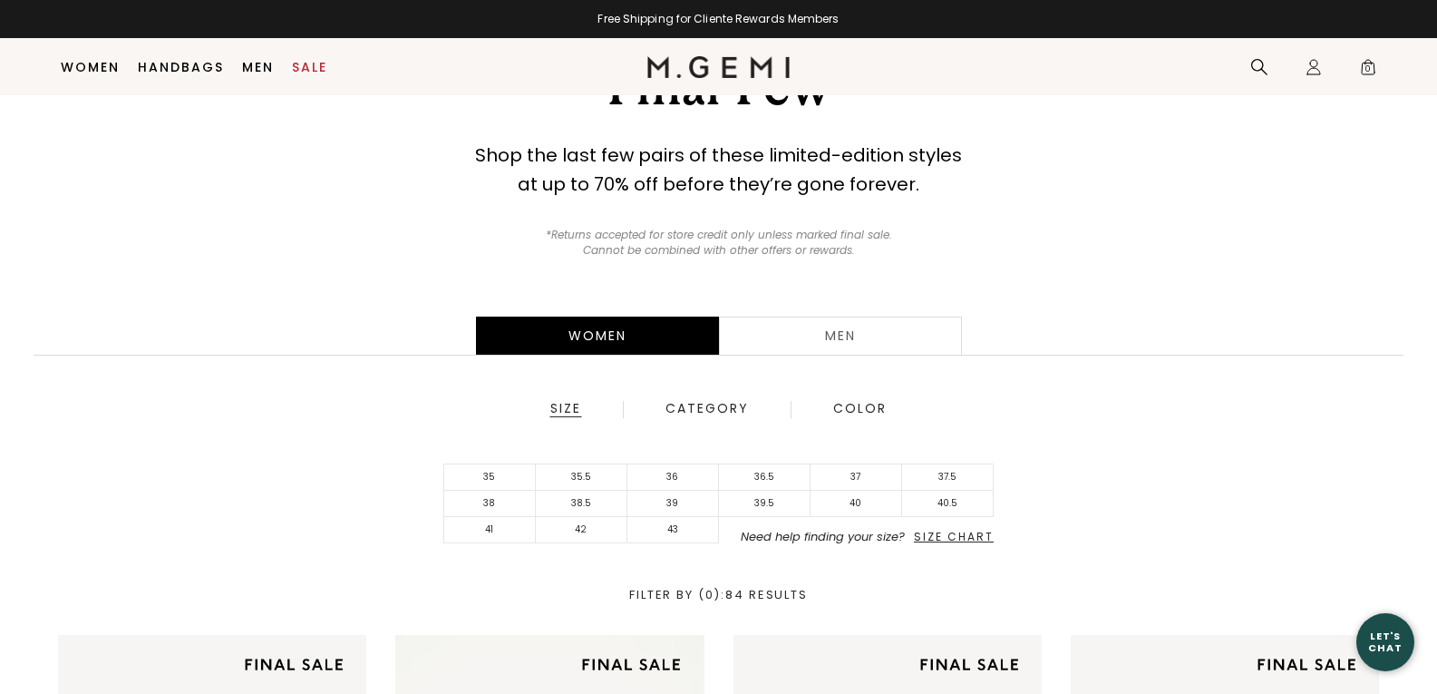
click at [99, 539] on div "35 35.5 36 36.5 37 37.5 38 38.5 39 39.5 40 40.5 41 42 43 Need help finding your…" at bounding box center [719, 503] width 1392 height 80
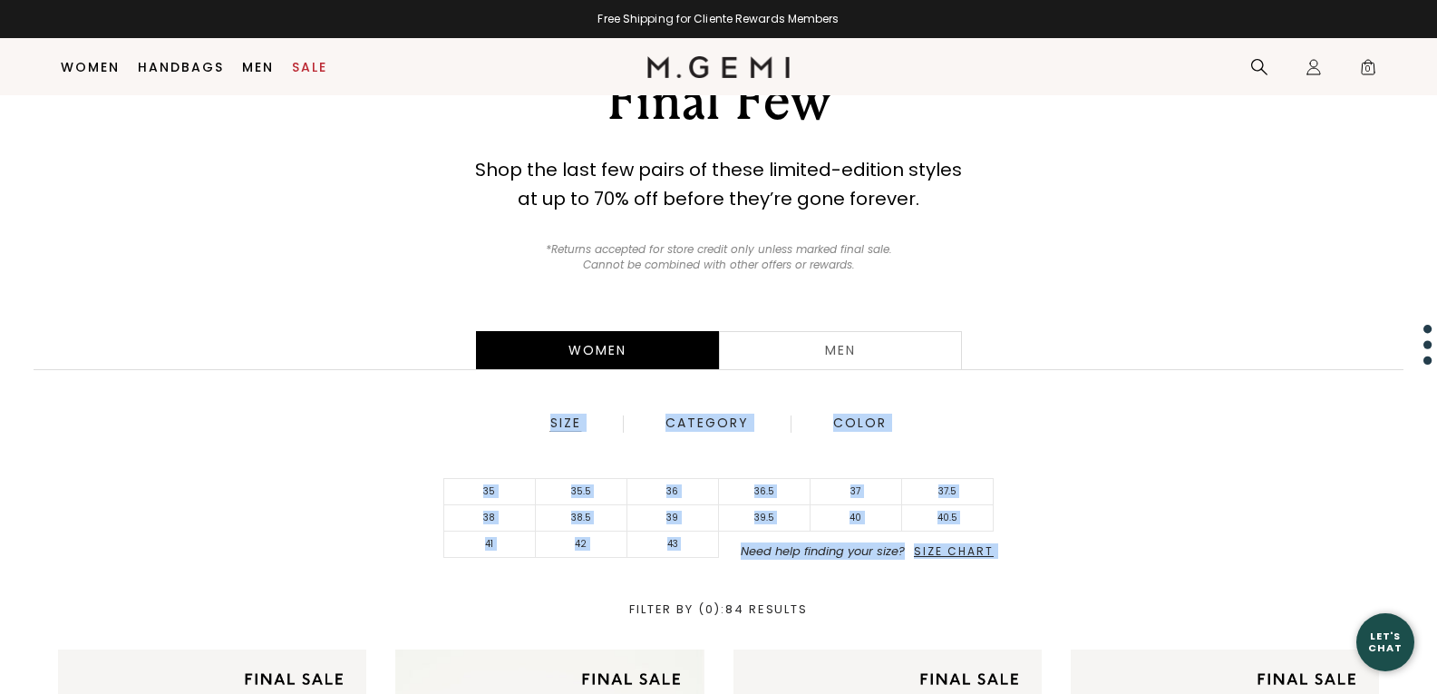
drag, startPoint x: 539, startPoint y: 602, endPoint x: 548, endPoint y: 451, distance: 151.7
click at [548, 451] on div "Women Men Size Category Color 35 35.5 36 36.5 37 37.5 38 38.5 39 39.5 40 40.5 4…" at bounding box center [718, 472] width 1437 height 354
drag, startPoint x: 548, startPoint y: 451, endPoint x: 666, endPoint y: 604, distance: 193.3
click at [666, 604] on div "Women Men Size Category Color 35 35.5 36 36.5 37 37.5 38 38.5 39 39.5 40 40.5 4…" at bounding box center [718, 472] width 1437 height 354
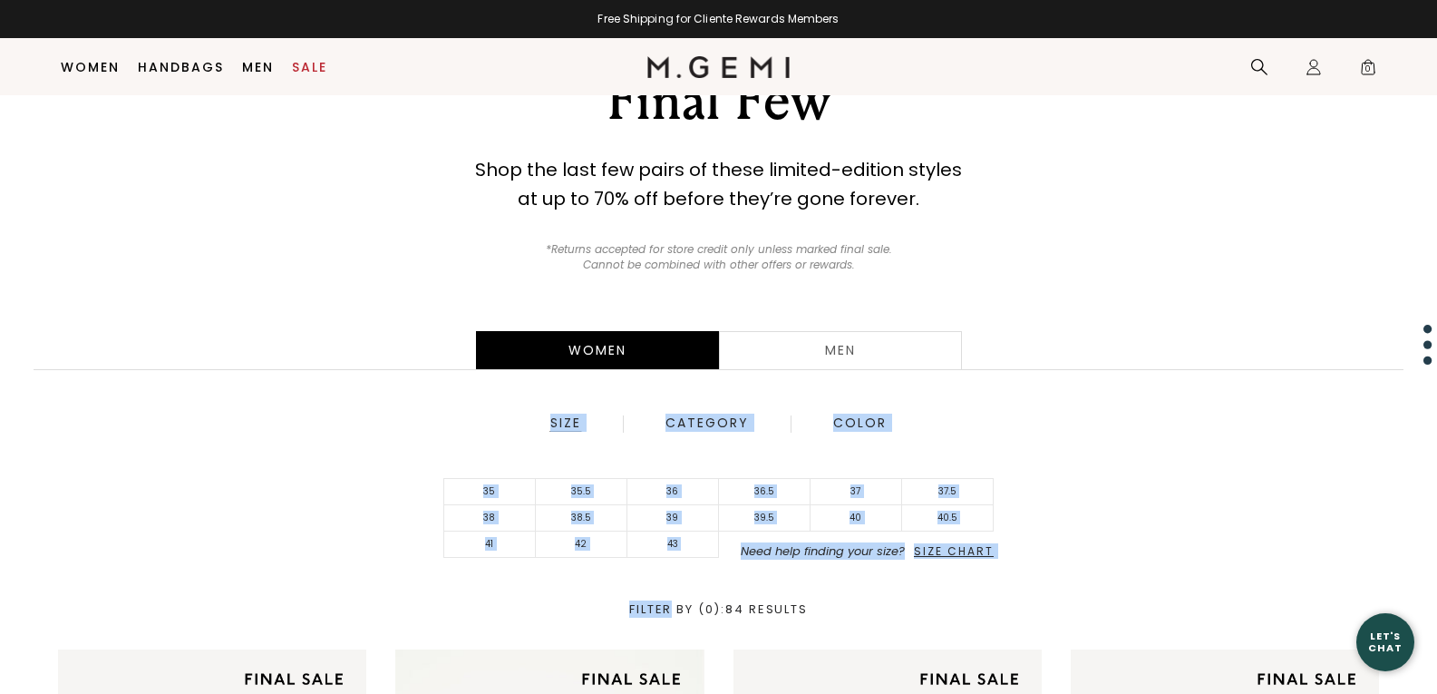
click at [666, 604] on div "Filter By (0) : 84 Results" at bounding box center [719, 609] width 1392 height 13
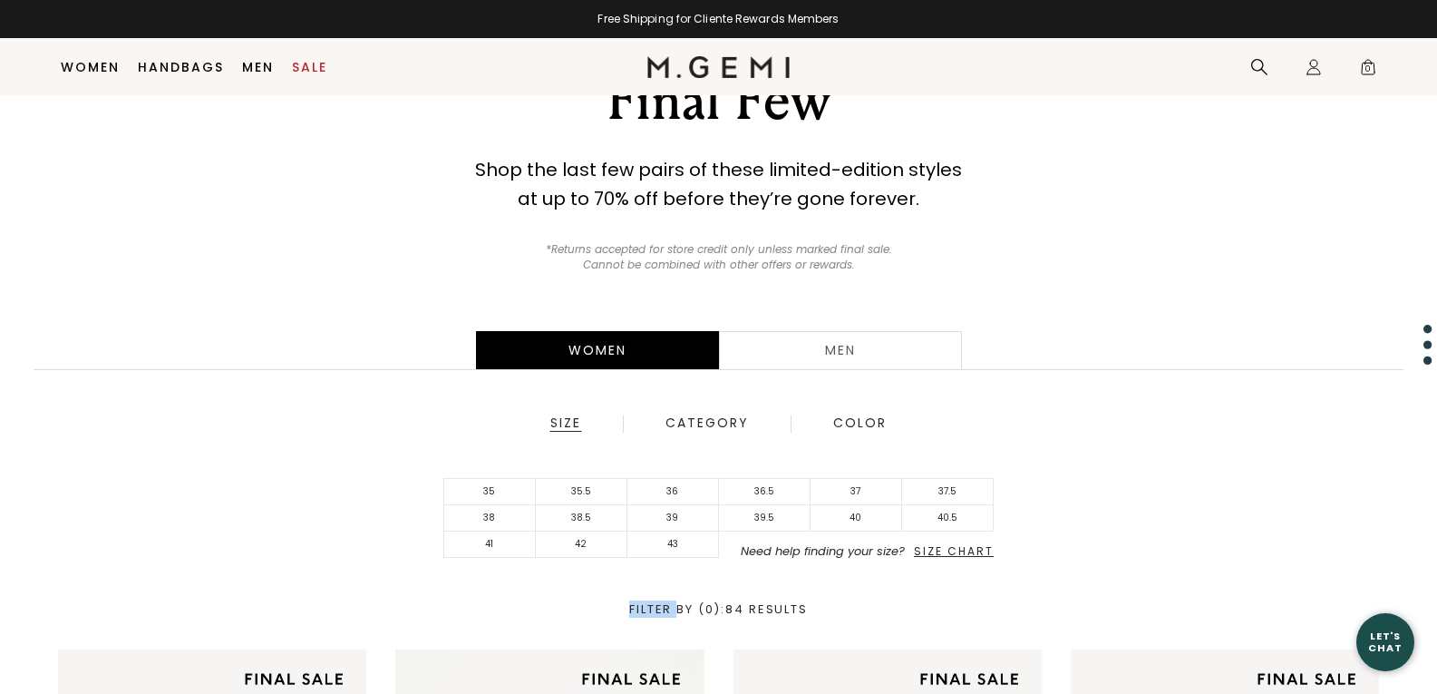
drag, startPoint x: 666, startPoint y: 604, endPoint x: 598, endPoint y: 609, distance: 68.2
click at [598, 609] on div "Filter By (0) : 84 Results" at bounding box center [719, 609] width 1392 height 13
click at [971, 554] on span "Size Chart" at bounding box center [954, 550] width 80 height 15
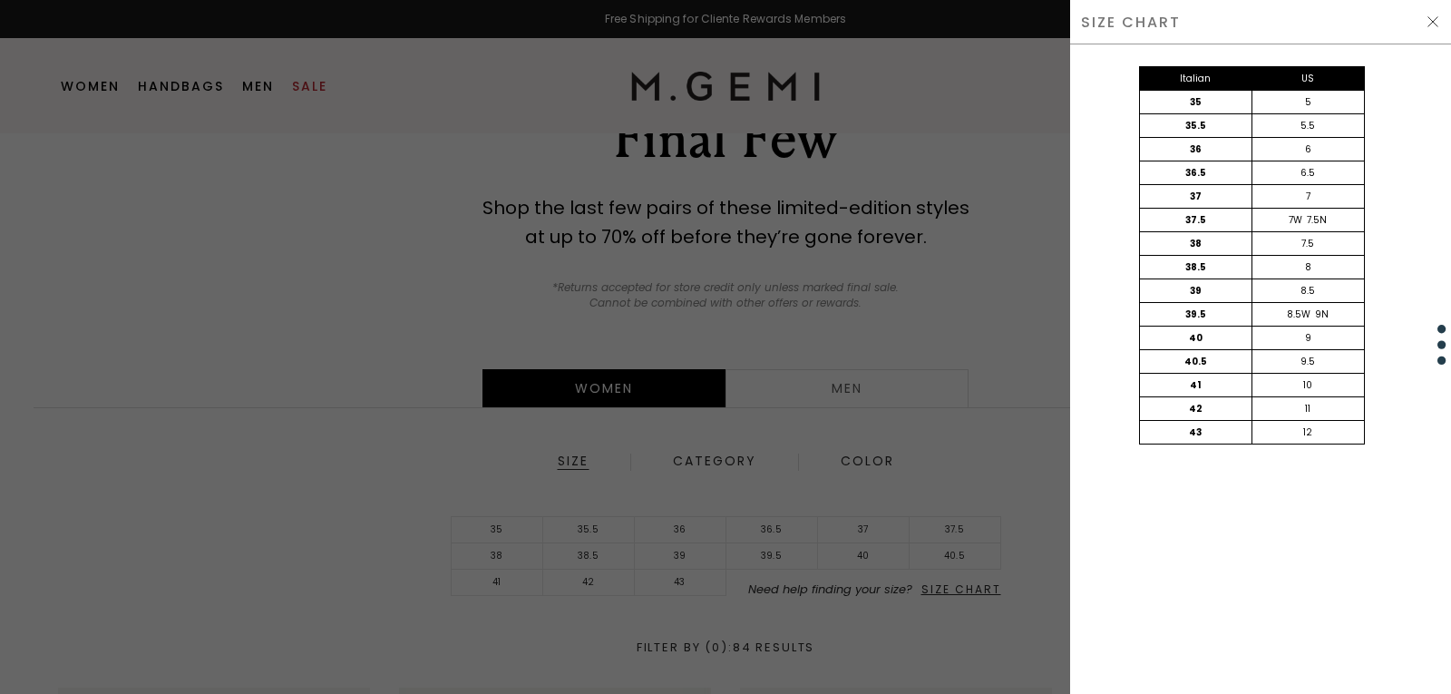
drag, startPoint x: 971, startPoint y: 554, endPoint x: 991, endPoint y: 500, distance: 57.9
click at [991, 500] on div at bounding box center [725, 347] width 1451 height 694
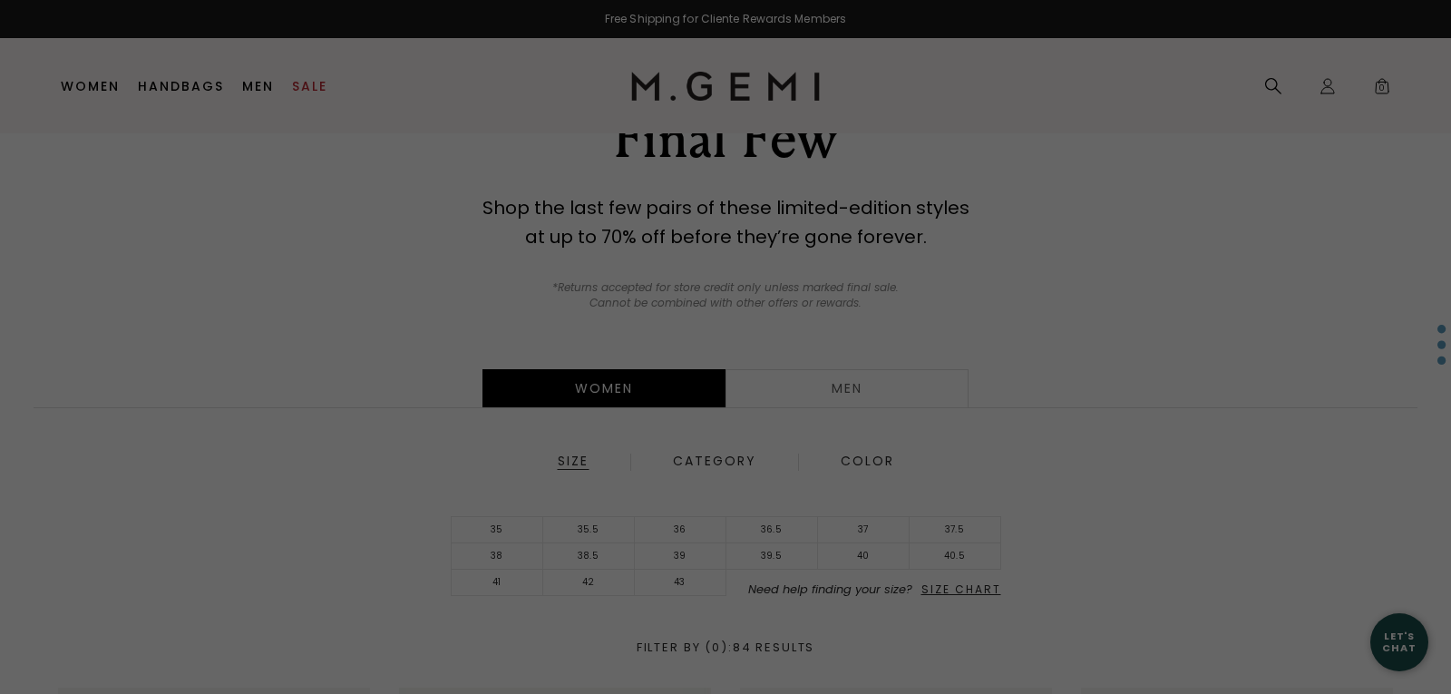
drag, startPoint x: 991, startPoint y: 500, endPoint x: 941, endPoint y: 483, distance: 52.5
click at [941, 483] on div "Free Shipping for Cliente Rewards Members Icons/20x20/hamburger@2x Women Shop A…" at bounding box center [725, 255] width 1451 height 694
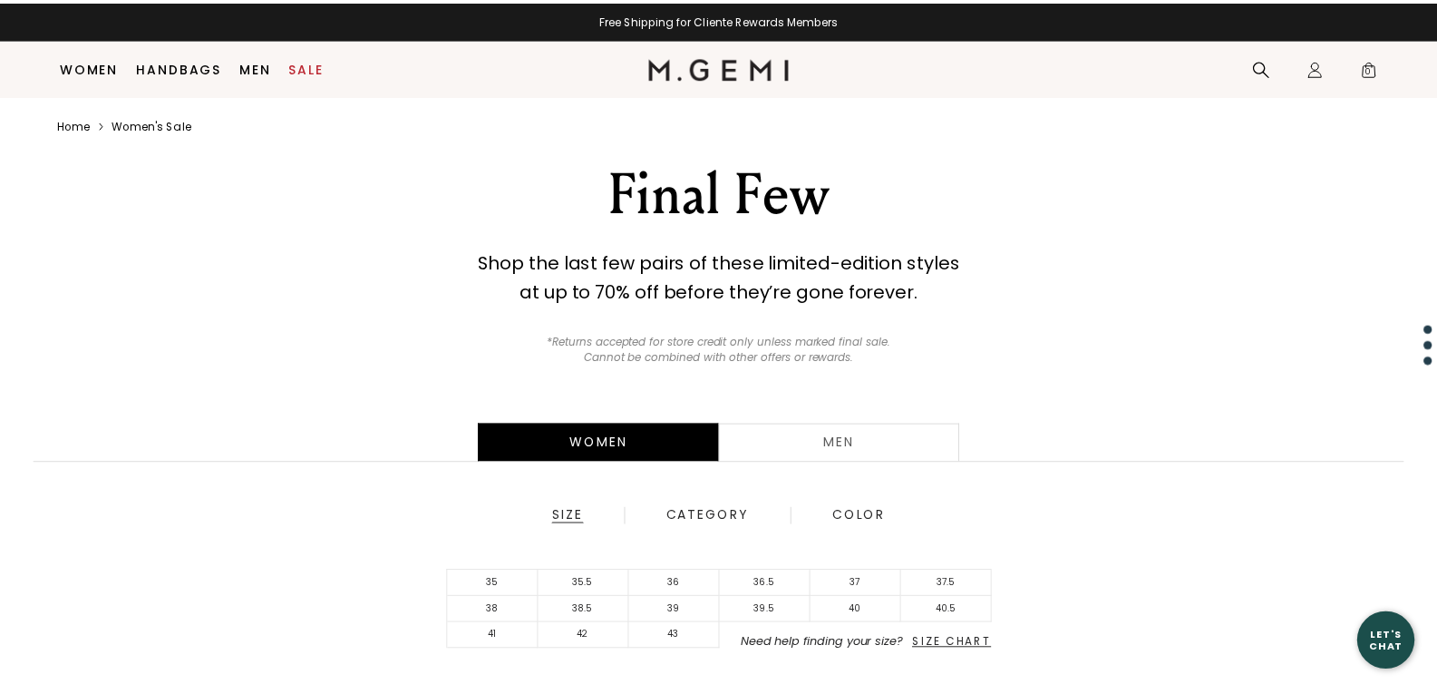
scroll to position [54, 0]
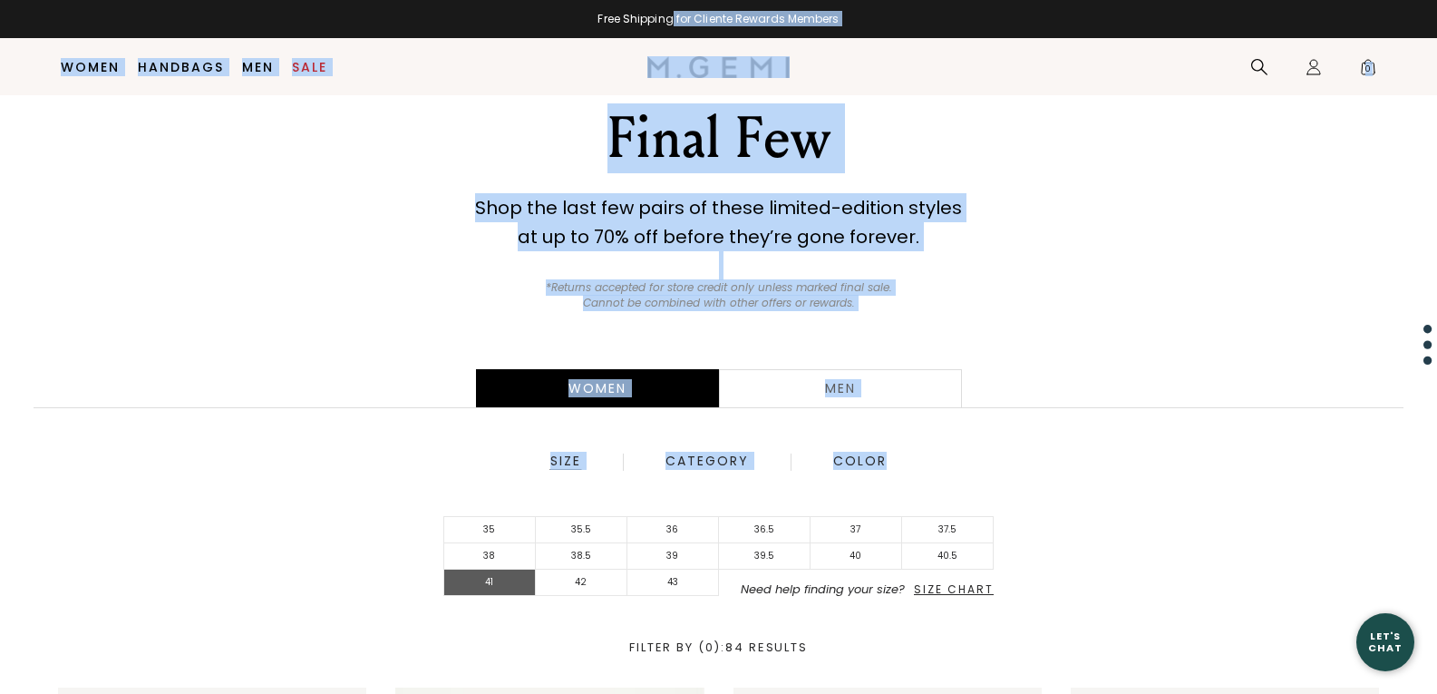
click at [485, 583] on li "41" at bounding box center [490, 582] width 92 height 26
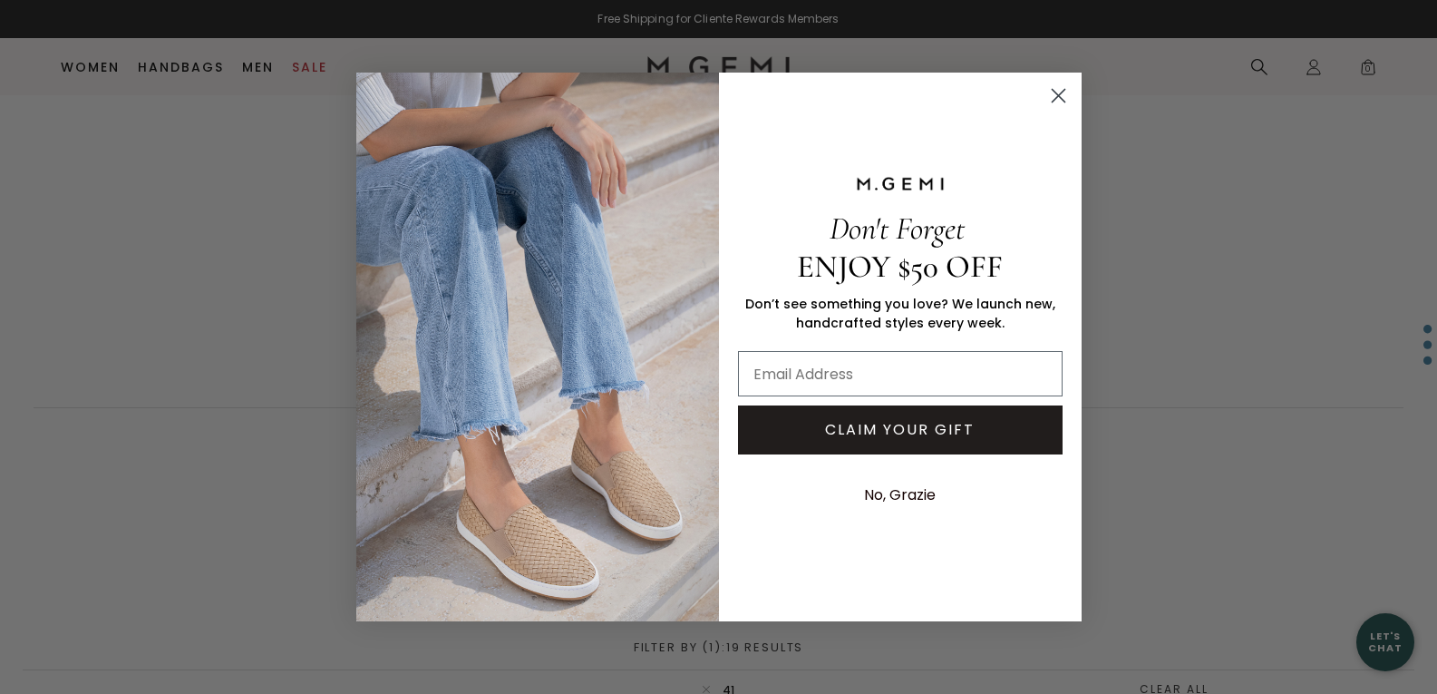
scroll to position [178, 0]
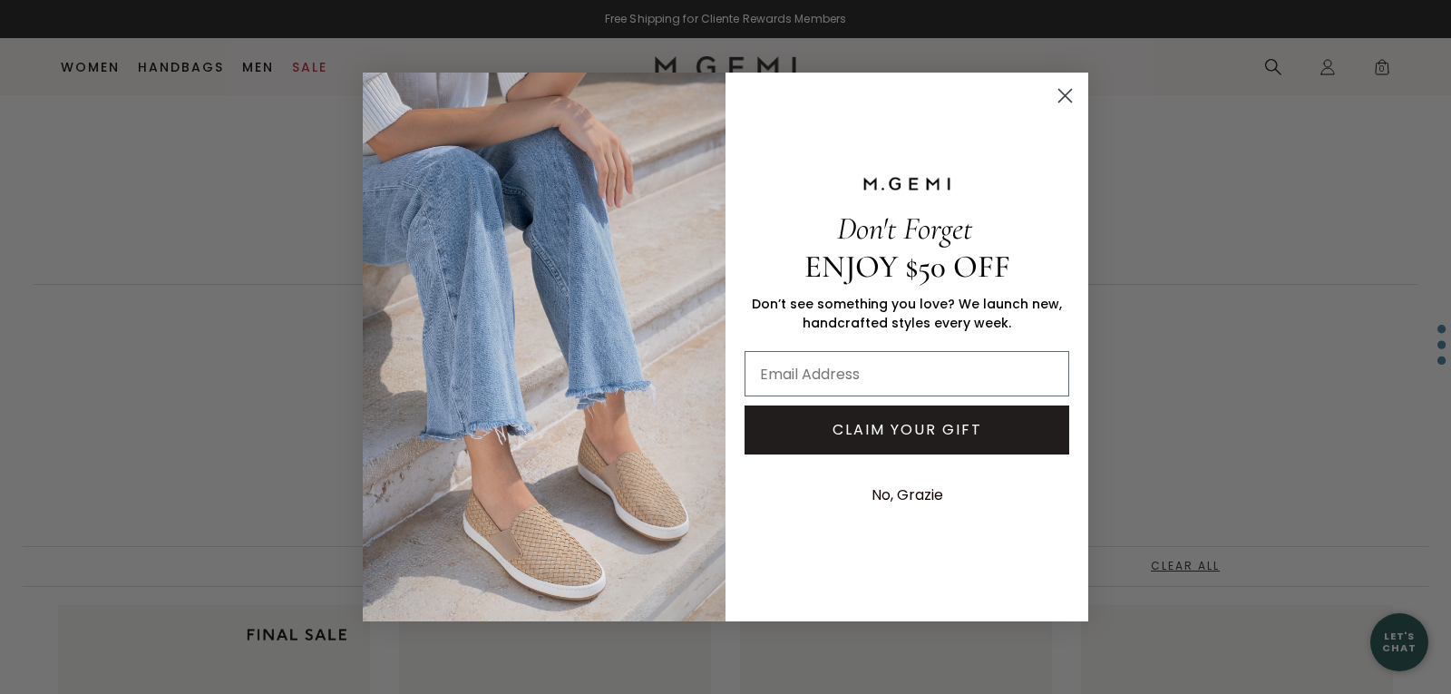
click at [1074, 108] on circle "Close dialog" at bounding box center [1065, 96] width 30 height 30
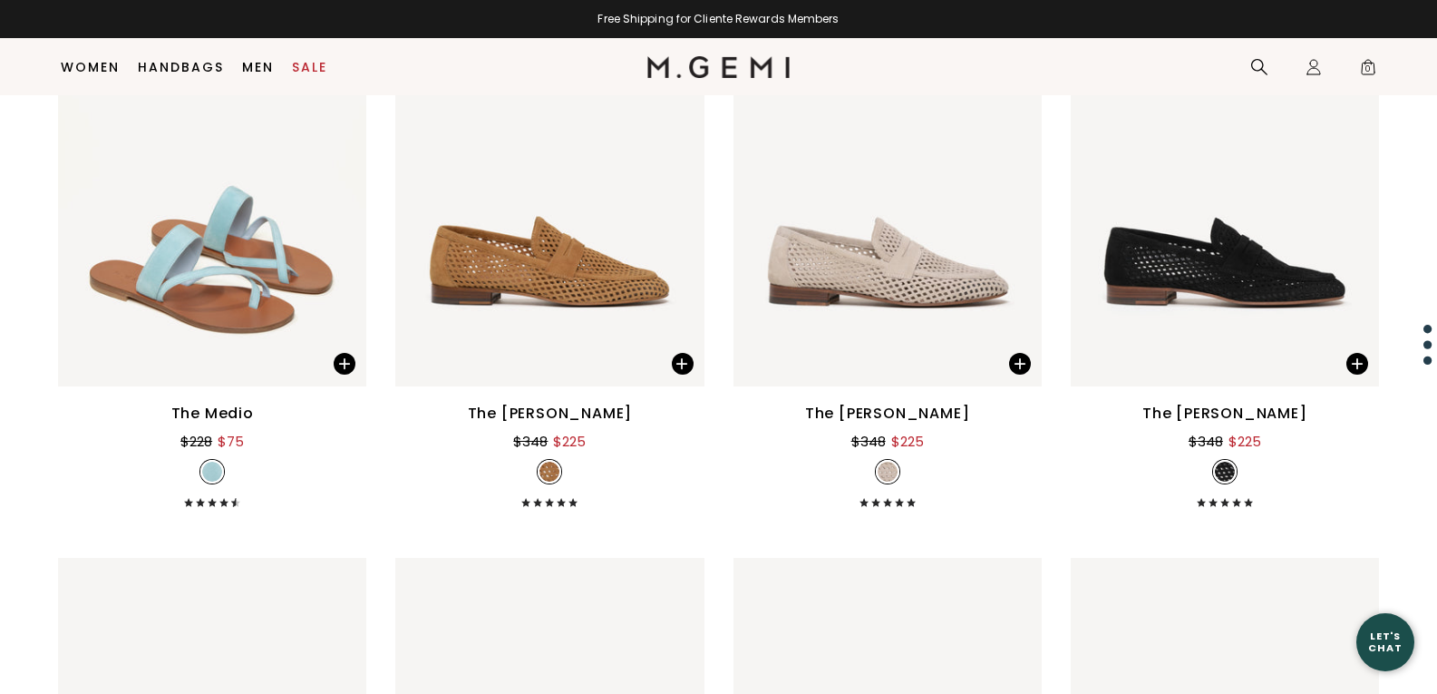
scroll to position [0, 0]
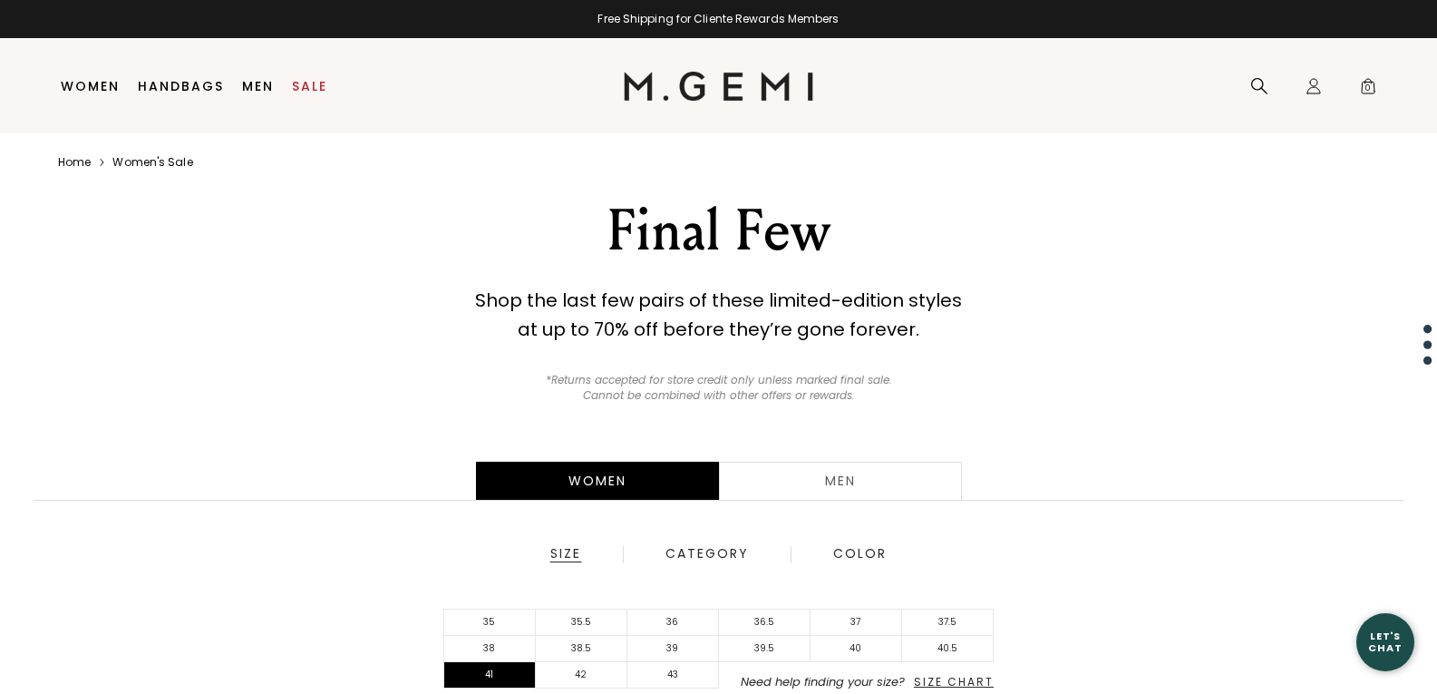
click at [85, 87] on link "Women" at bounding box center [90, 86] width 59 height 15
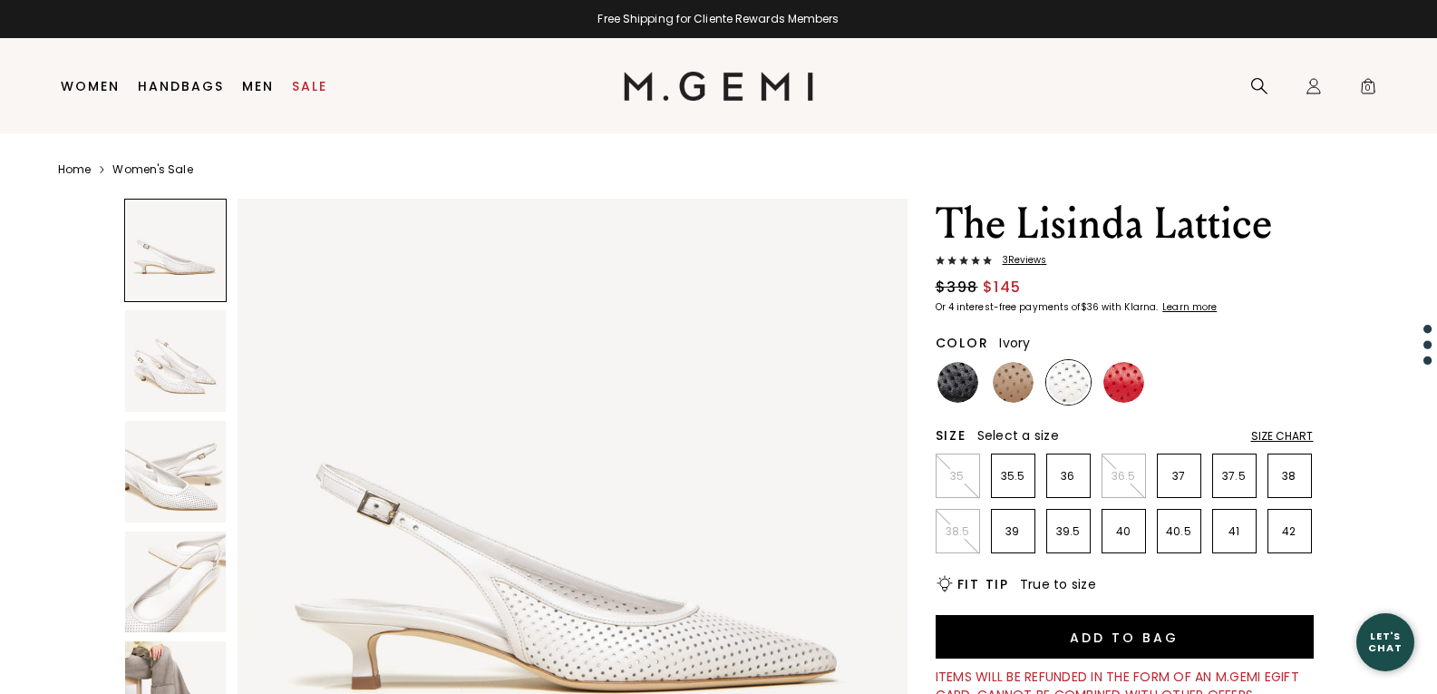
click at [958, 394] on img at bounding box center [957, 382] width 41 height 41
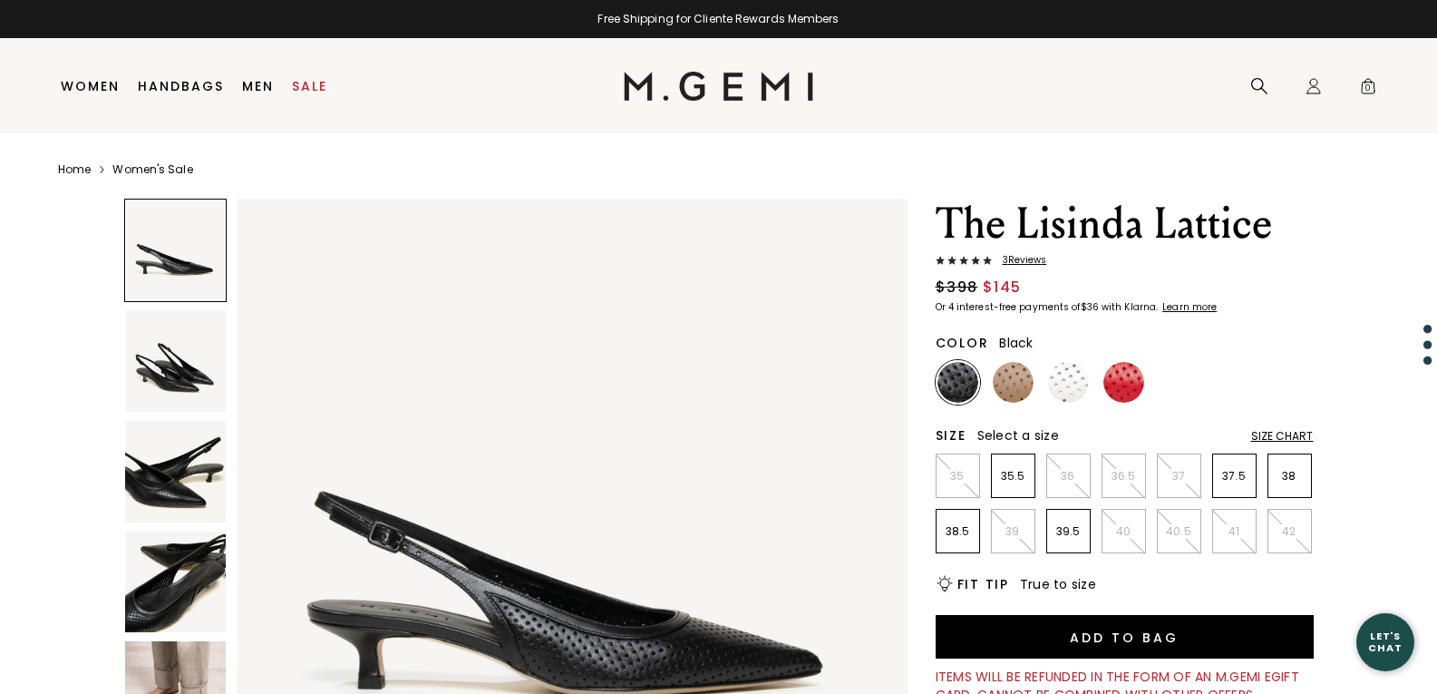
click at [1304, 437] on div "Size Chart" at bounding box center [1282, 436] width 63 height 15
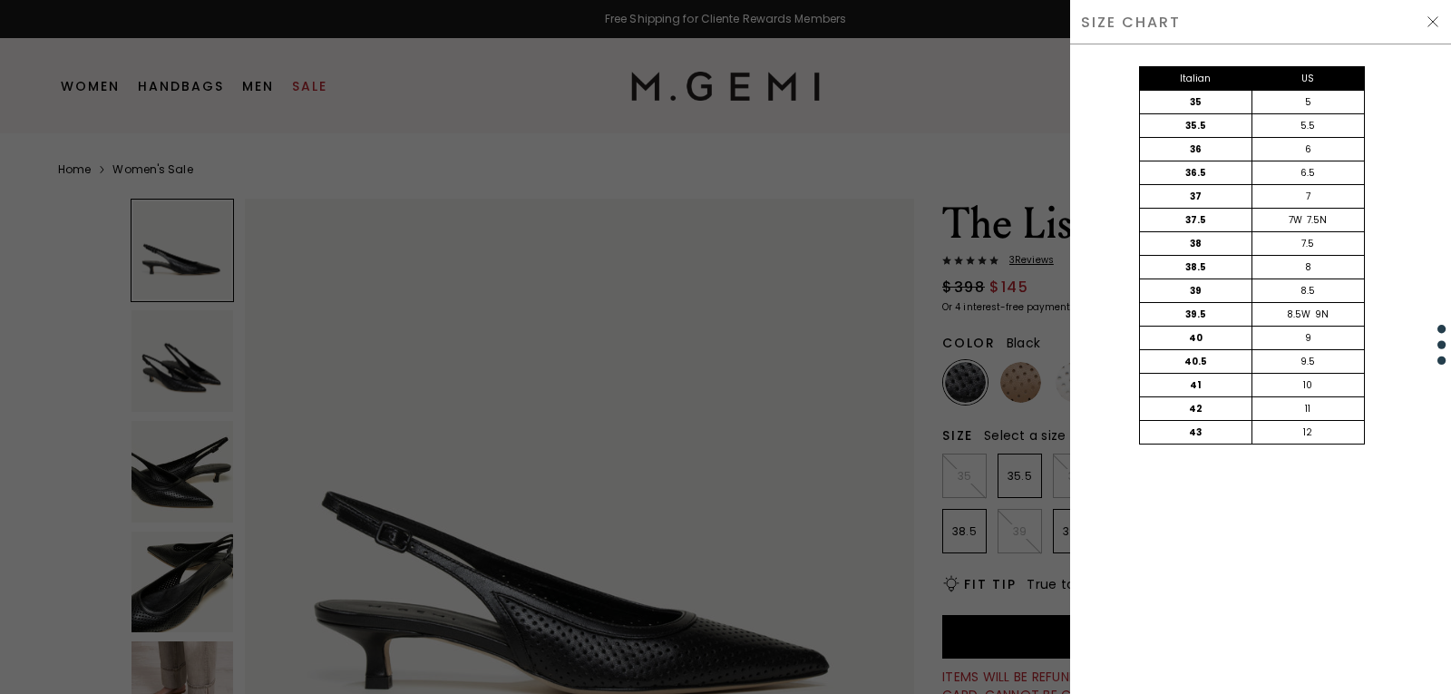
click at [1031, 421] on div at bounding box center [725, 347] width 1451 height 694
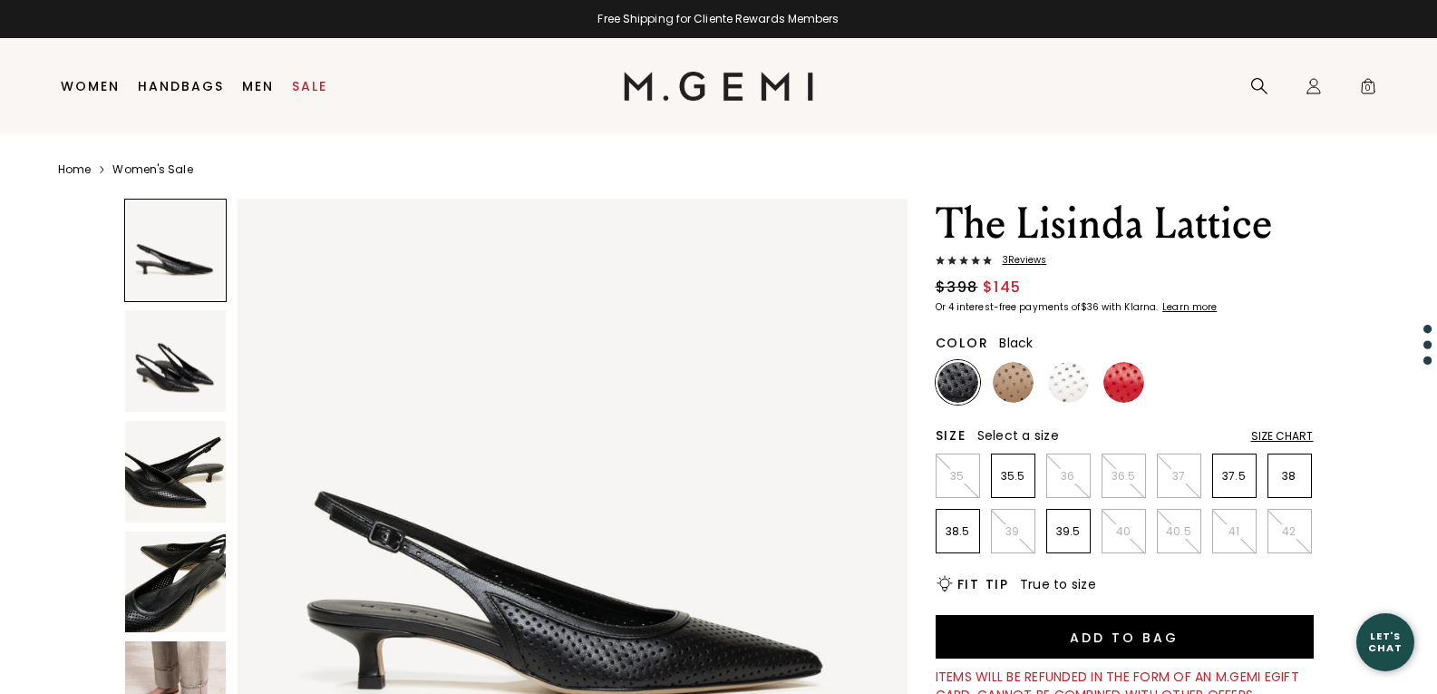
click at [1078, 383] on img at bounding box center [1068, 382] width 41 height 41
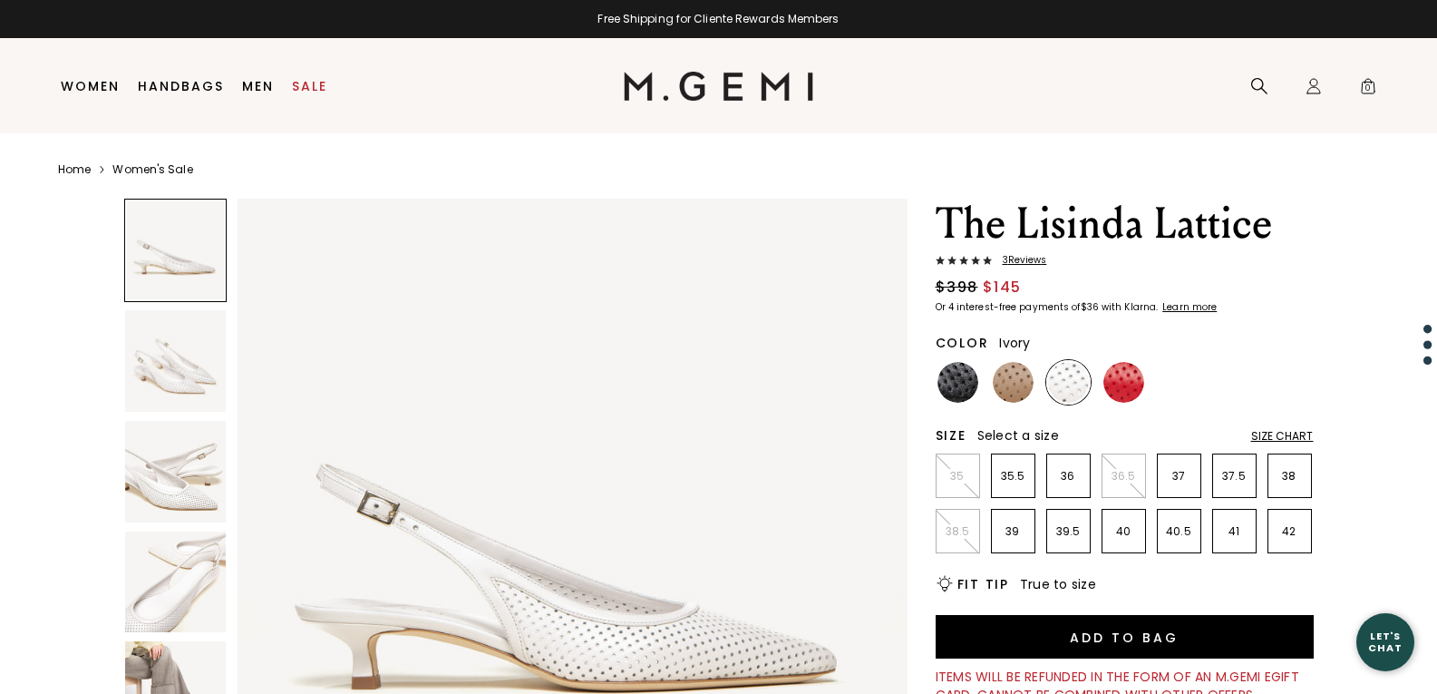
click at [1131, 374] on img at bounding box center [1123, 382] width 41 height 41
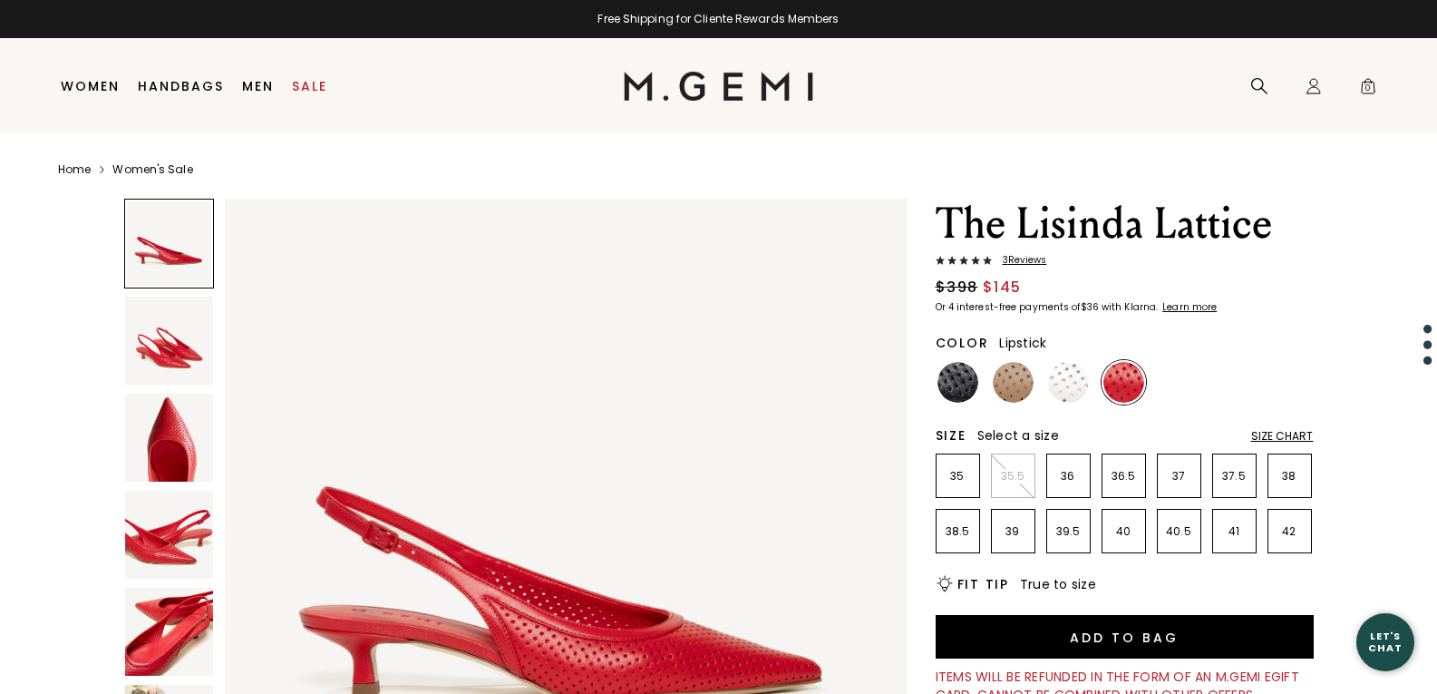
click at [1073, 385] on img at bounding box center [1068, 382] width 41 height 41
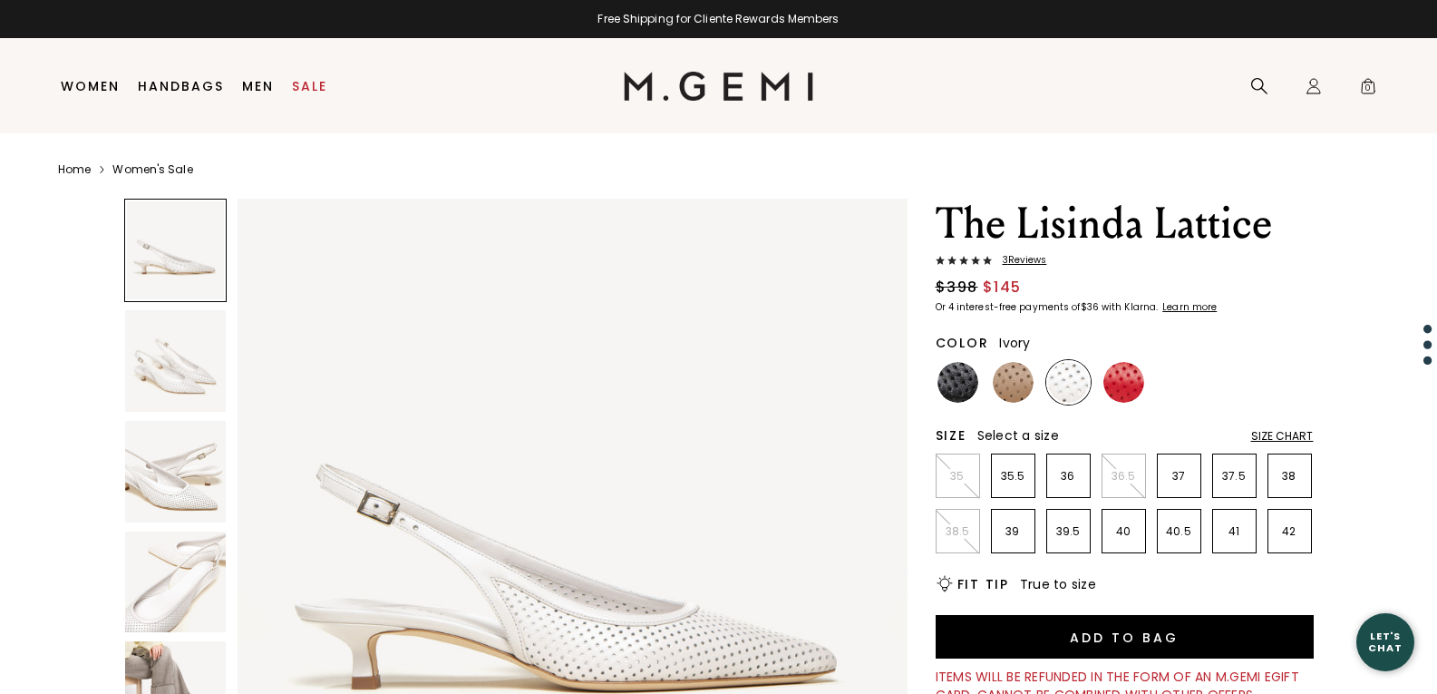
click at [1240, 539] on li "41" at bounding box center [1234, 531] width 44 height 44
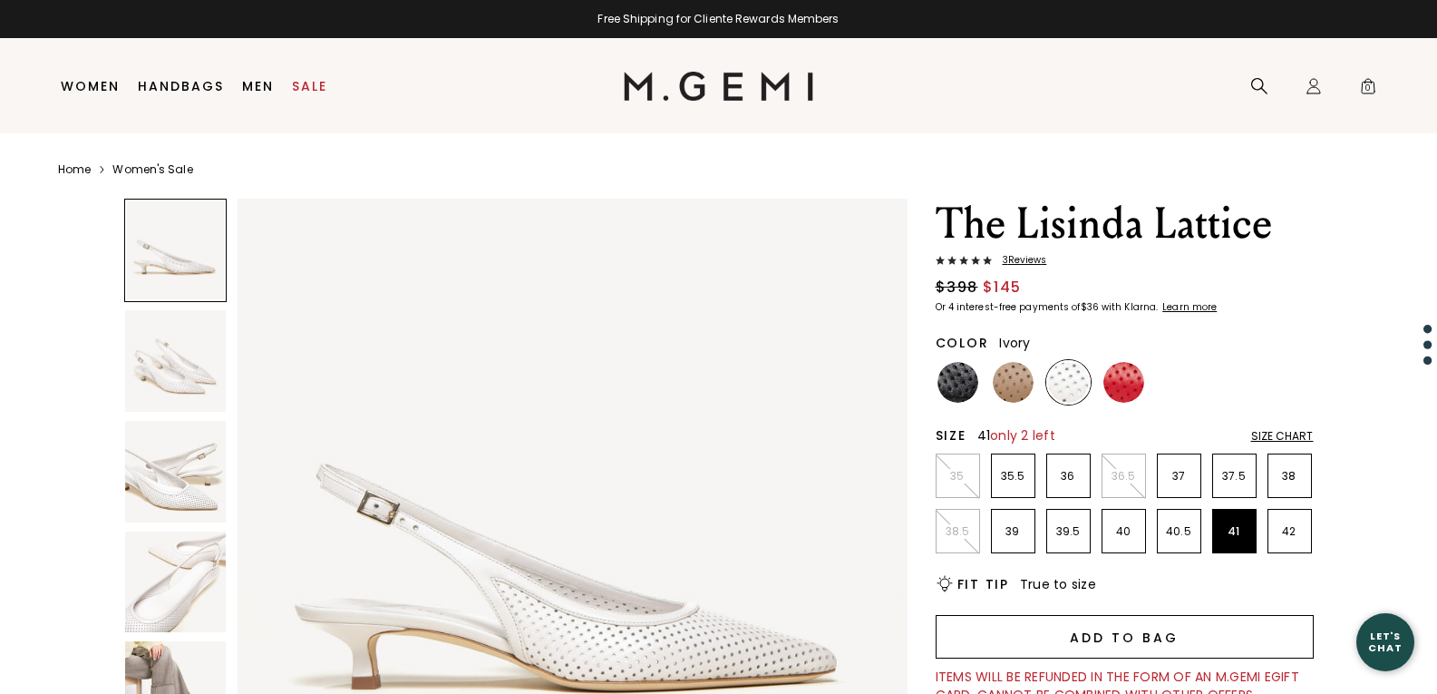
click at [1162, 638] on button "Add to Bag" at bounding box center [1125, 637] width 378 height 44
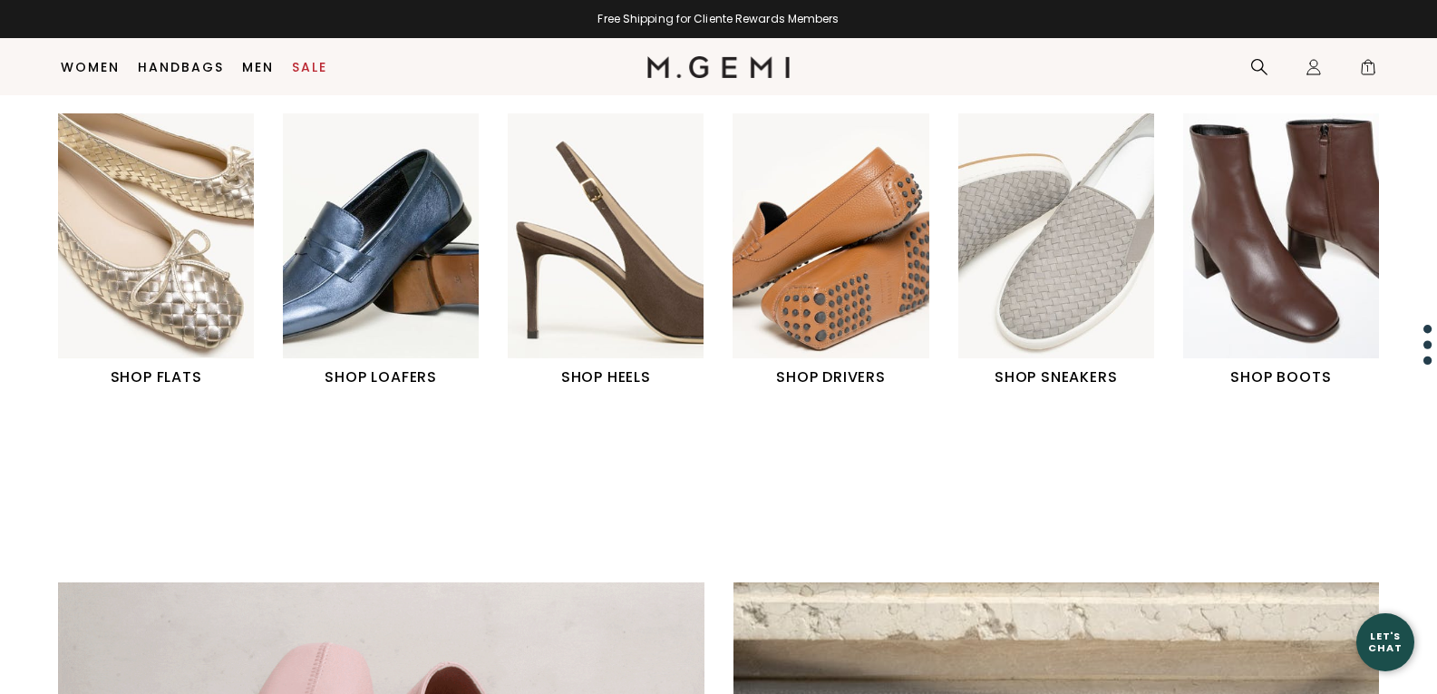
scroll to position [736, 0]
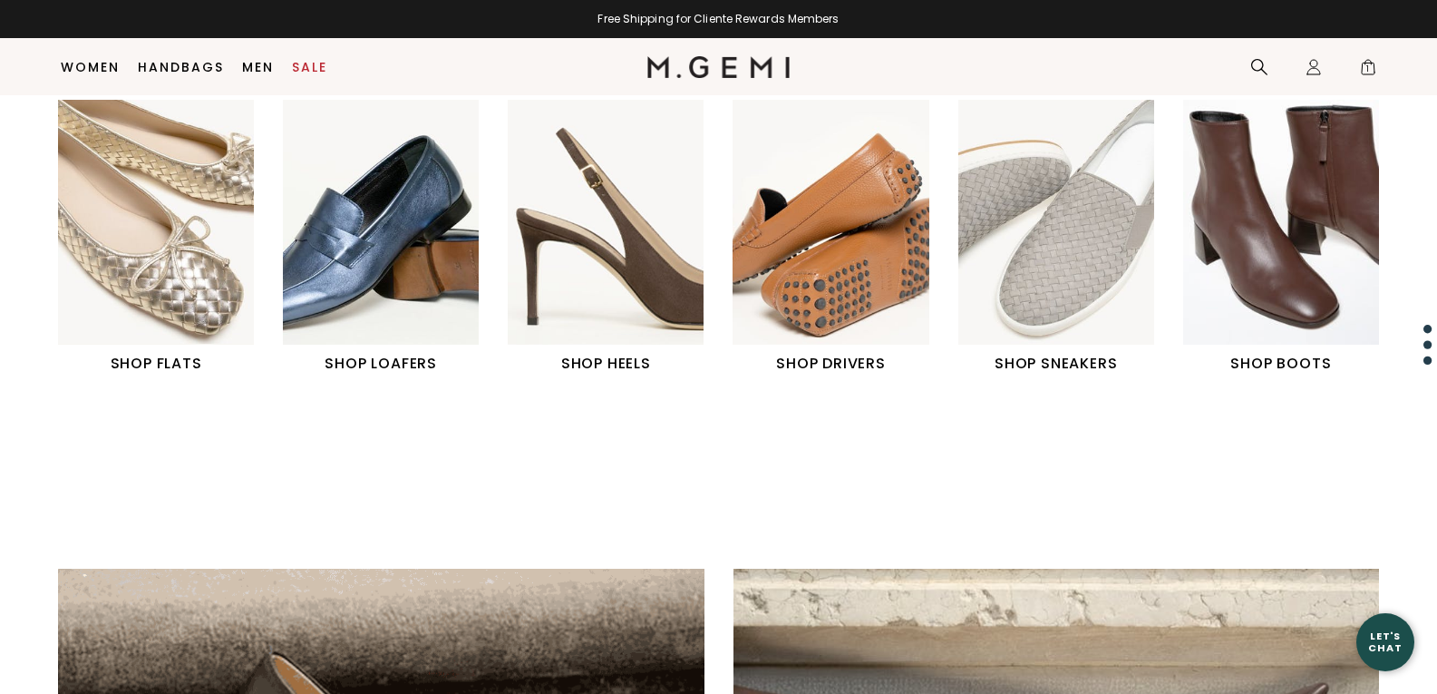
click at [390, 374] on h1 "SHOP LOAFERS" at bounding box center [381, 365] width 196 height 22
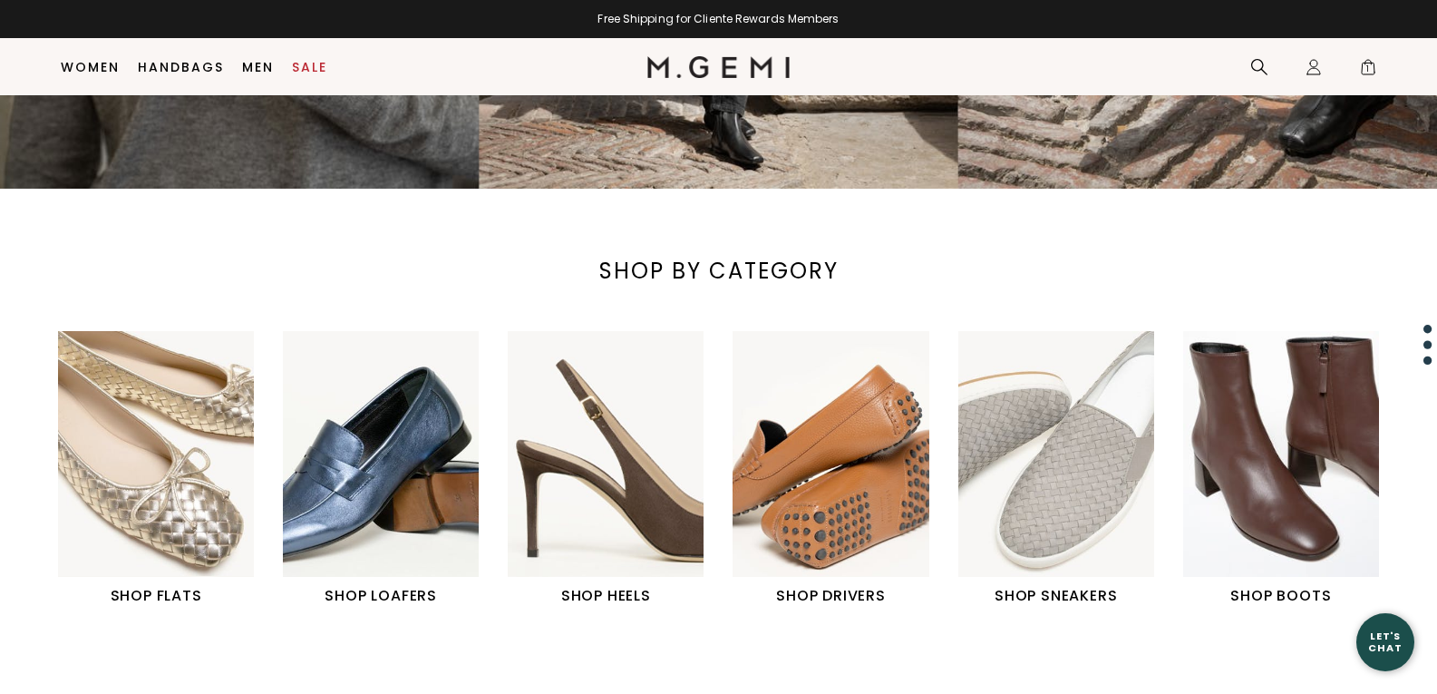
scroll to position [749, 0]
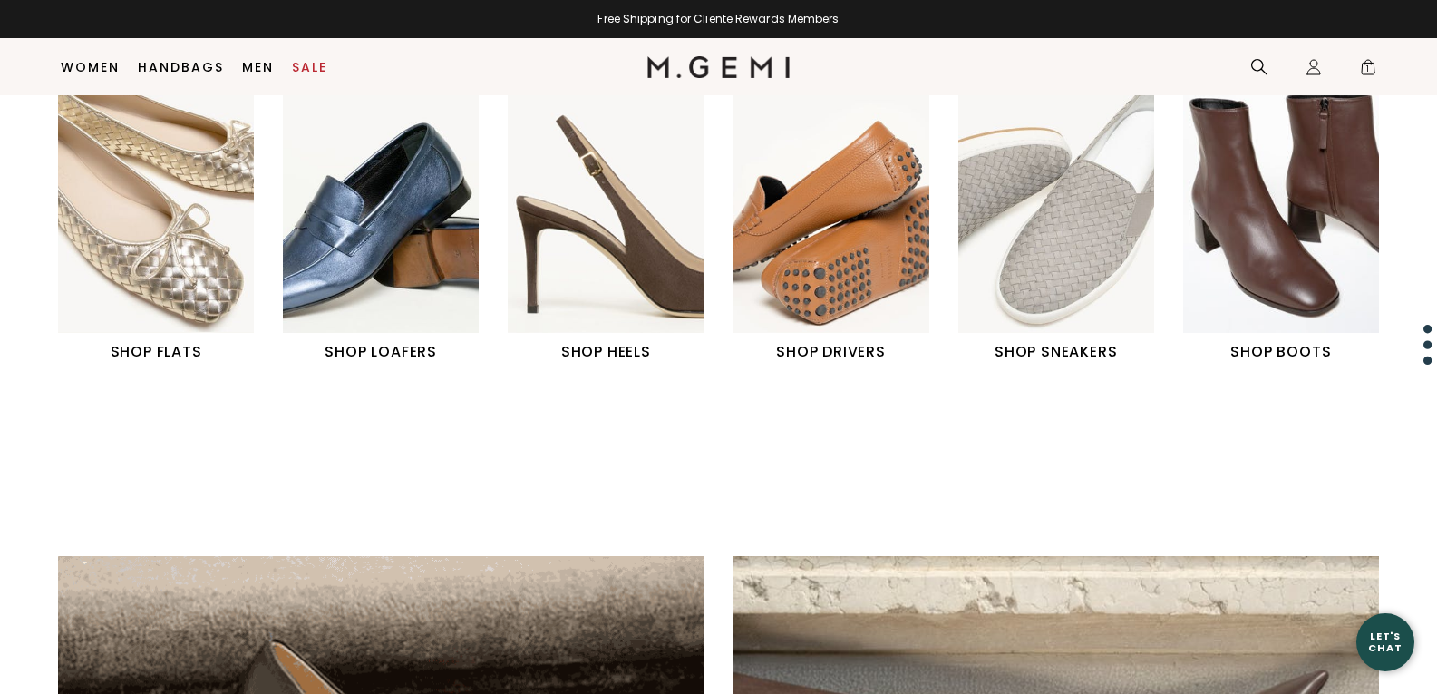
click at [1347, 419] on div "SHOP FLATS SHOP LOAFERS SHOP HEELS SHOP DRIVERS" at bounding box center [718, 255] width 1437 height 336
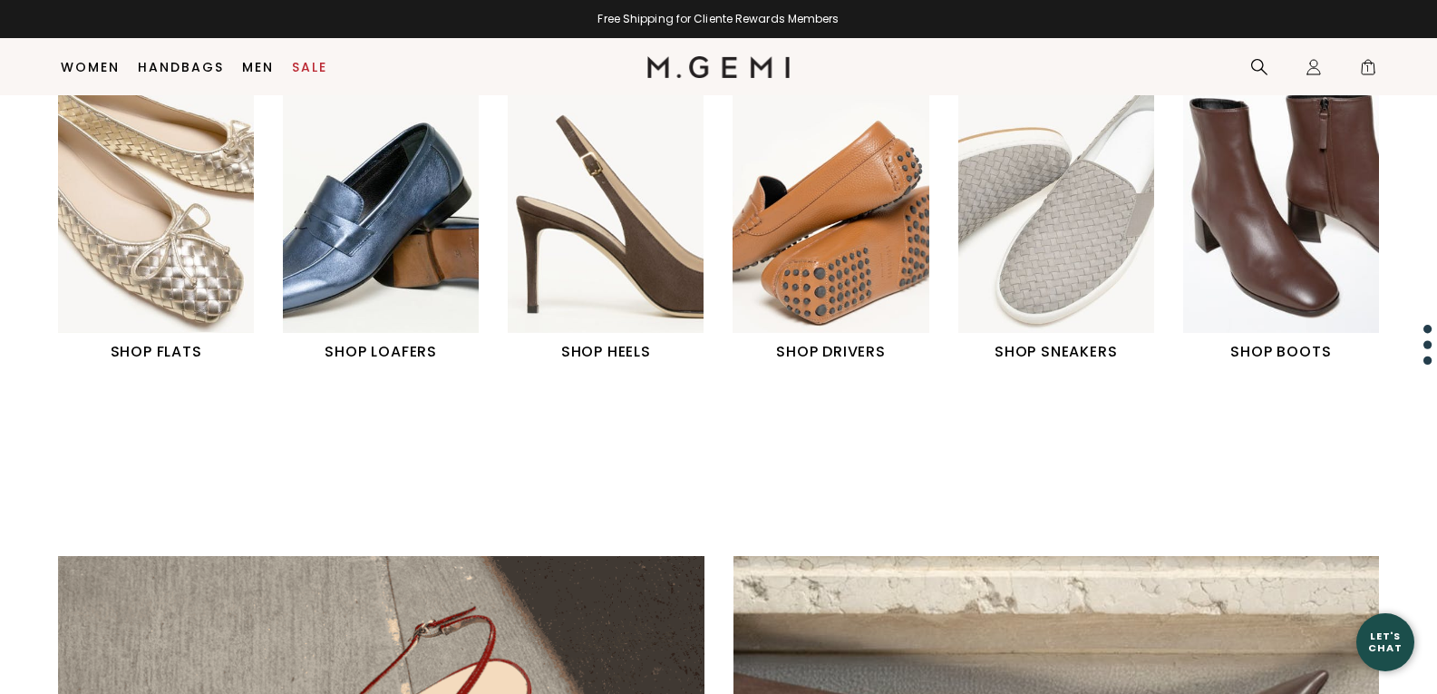
click at [347, 331] on img "2 / 6" at bounding box center [381, 209] width 196 height 245
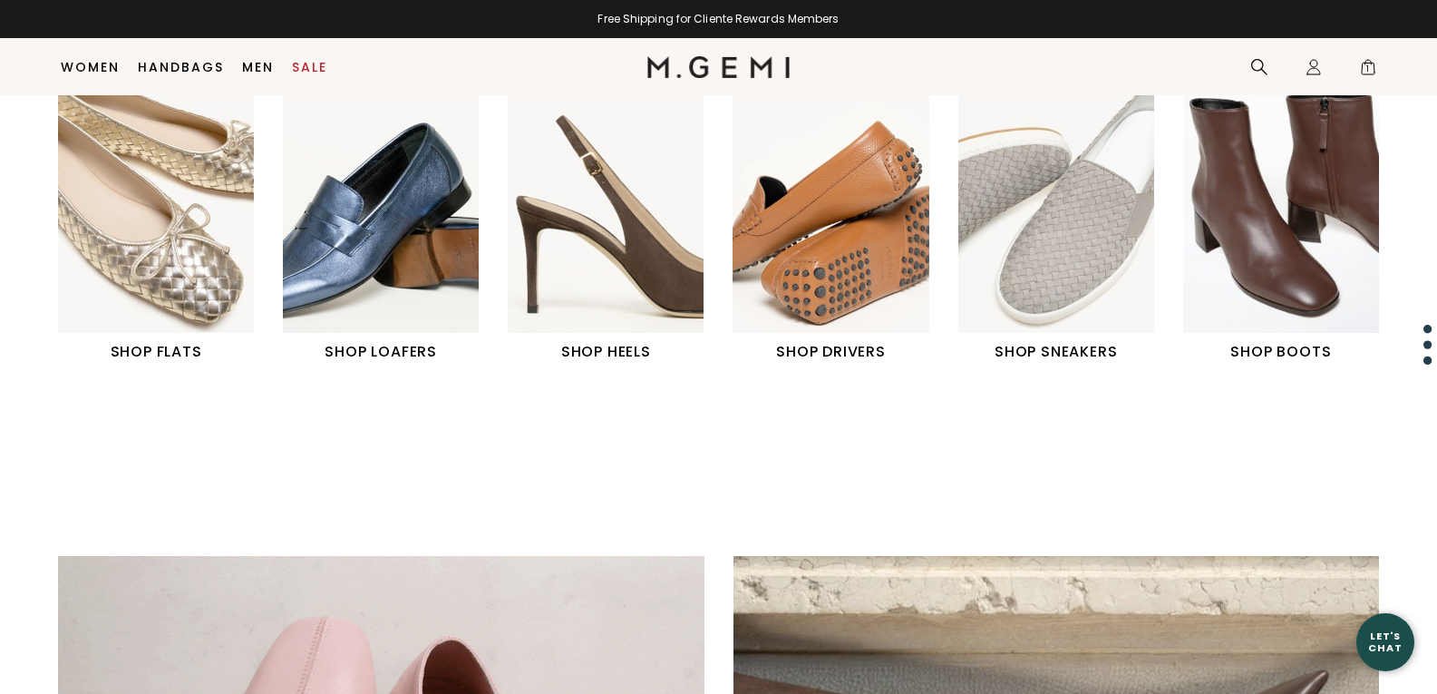
click at [364, 300] on img "2 / 6" at bounding box center [381, 209] width 196 height 245
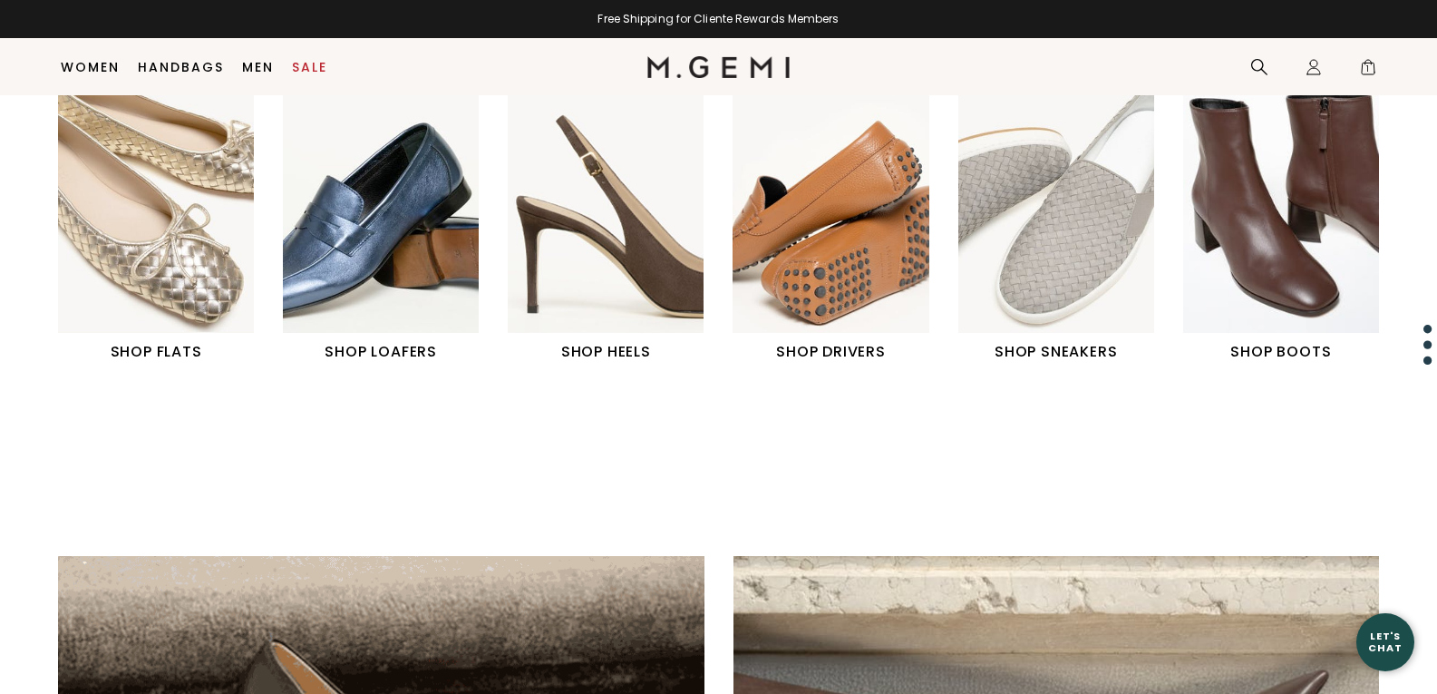
click at [384, 308] on img "2 / 6" at bounding box center [381, 209] width 196 height 245
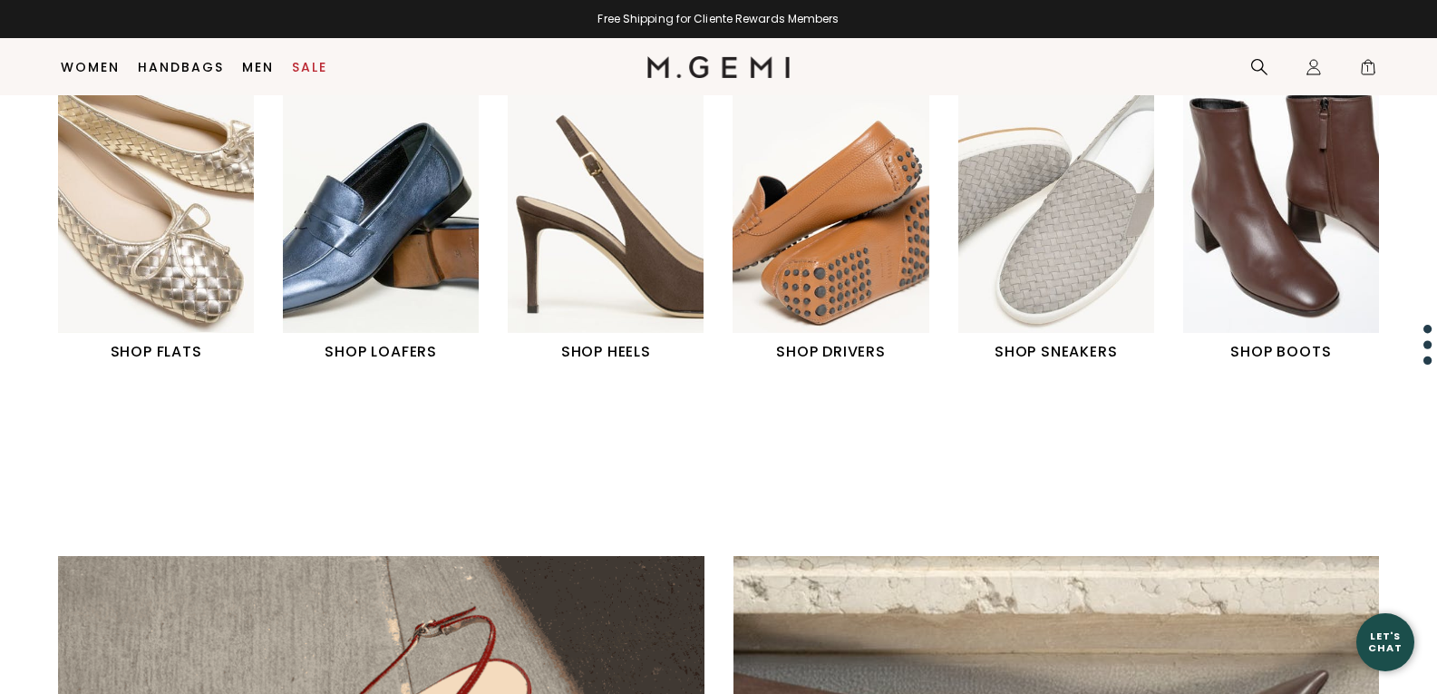
click at [399, 285] on img "2 / 6" at bounding box center [381, 209] width 196 height 245
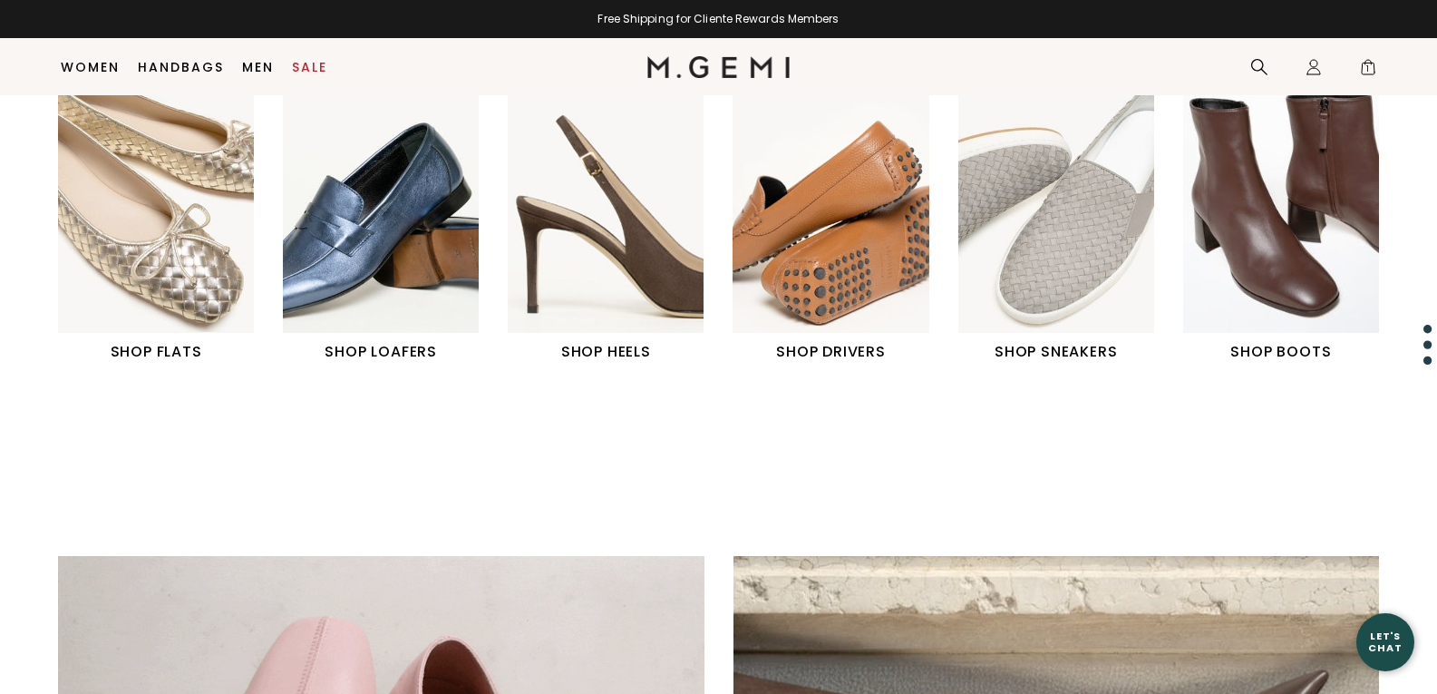
click at [635, 339] on link "SHOP HEELS" at bounding box center [606, 224] width 196 height 275
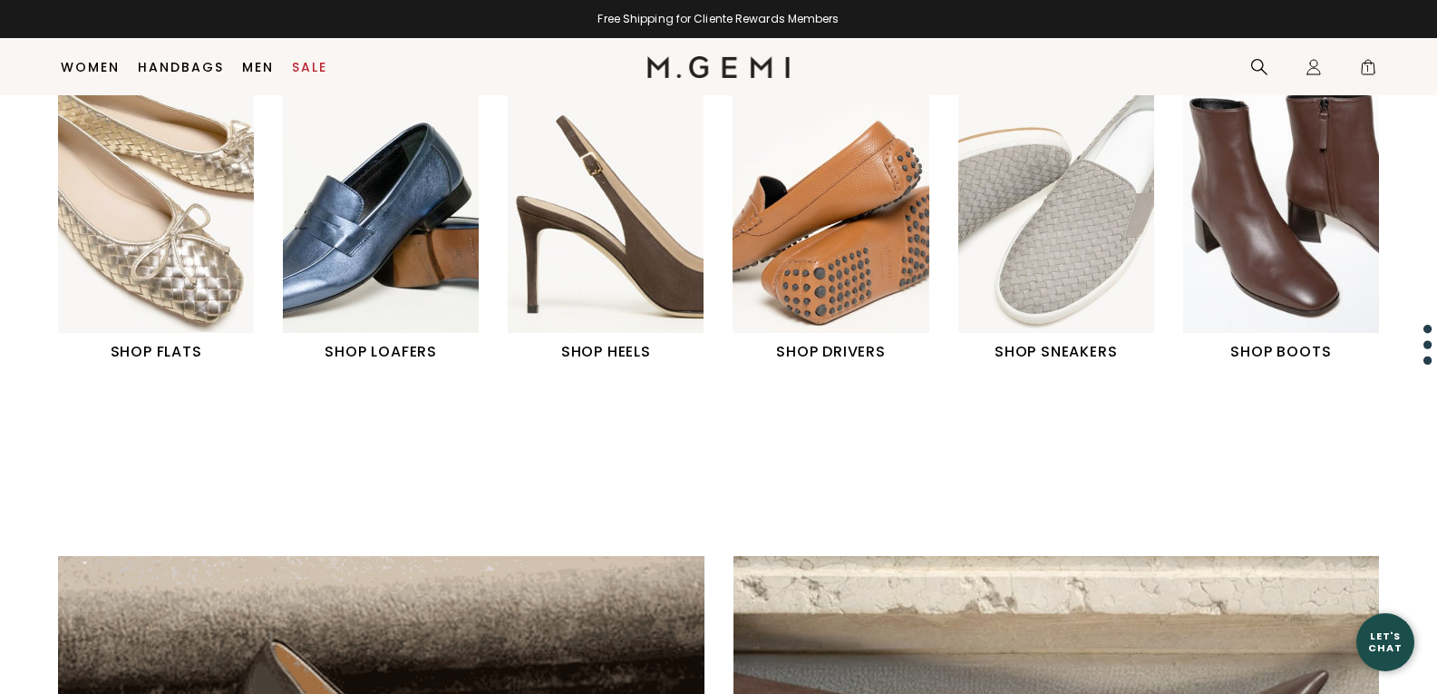
scroll to position [743, 0]
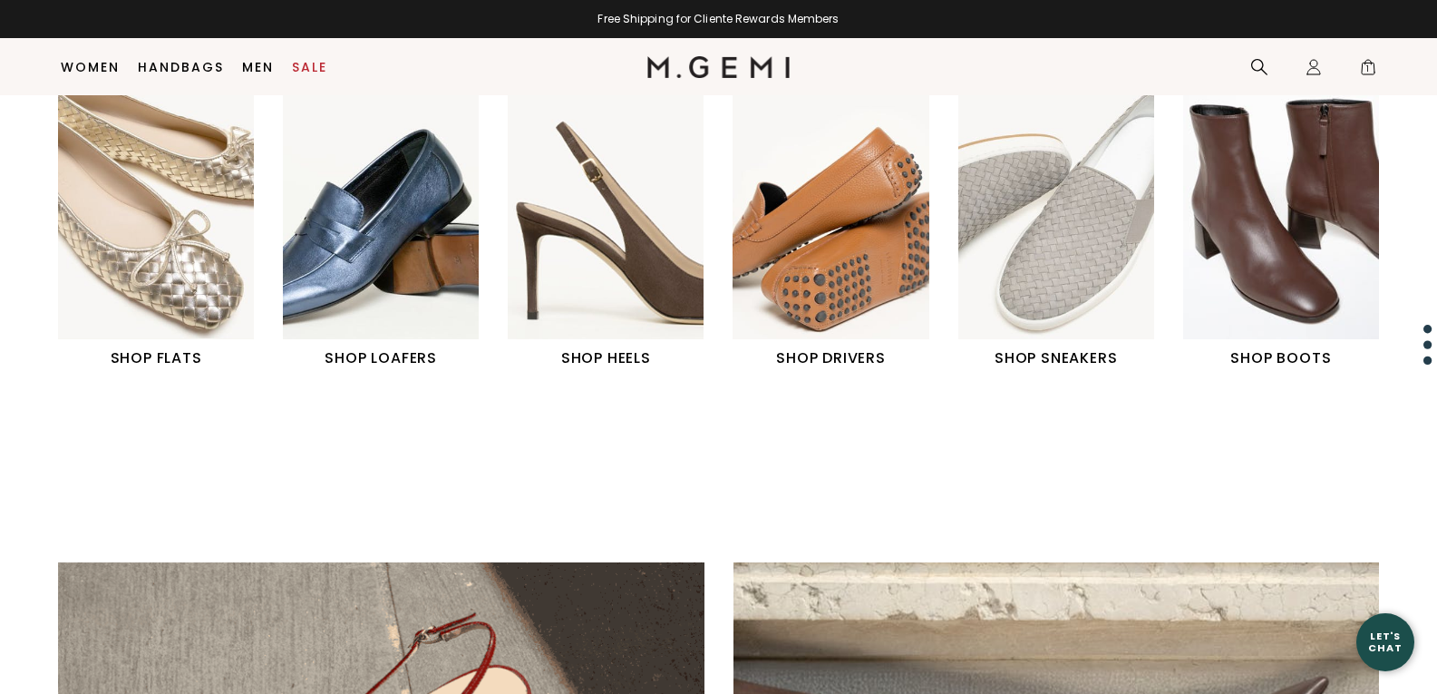
click at [403, 348] on h1 "SHOP LOAFERS" at bounding box center [381, 358] width 196 height 22
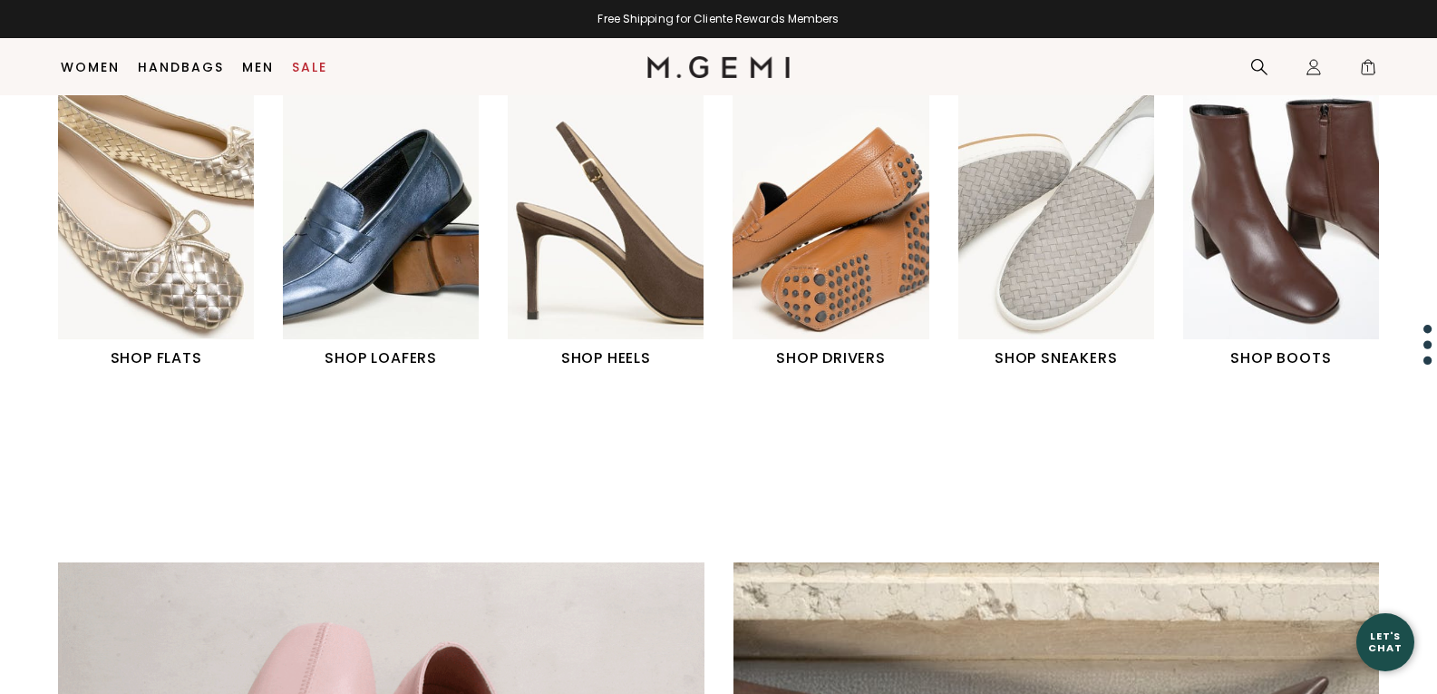
click at [394, 354] on h1 "SHOP LOAFERS" at bounding box center [381, 358] width 196 height 22
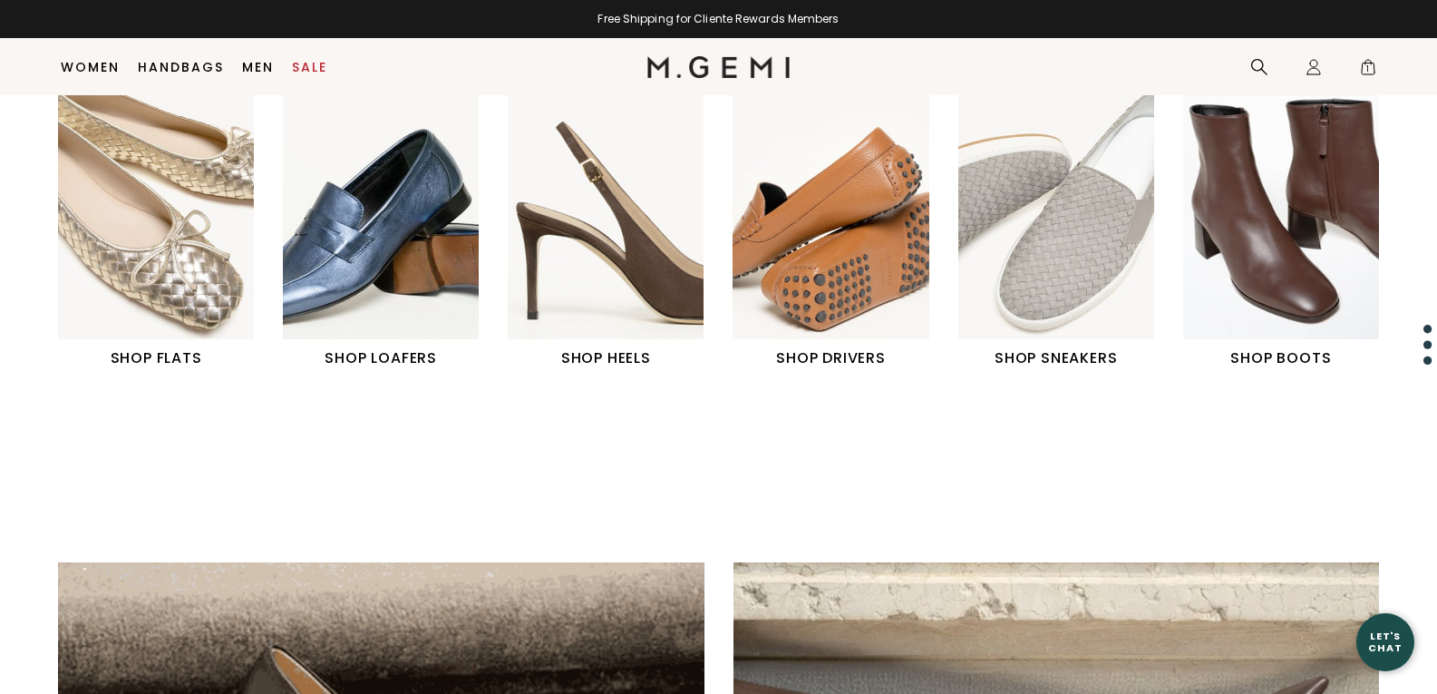
scroll to position [736, 0]
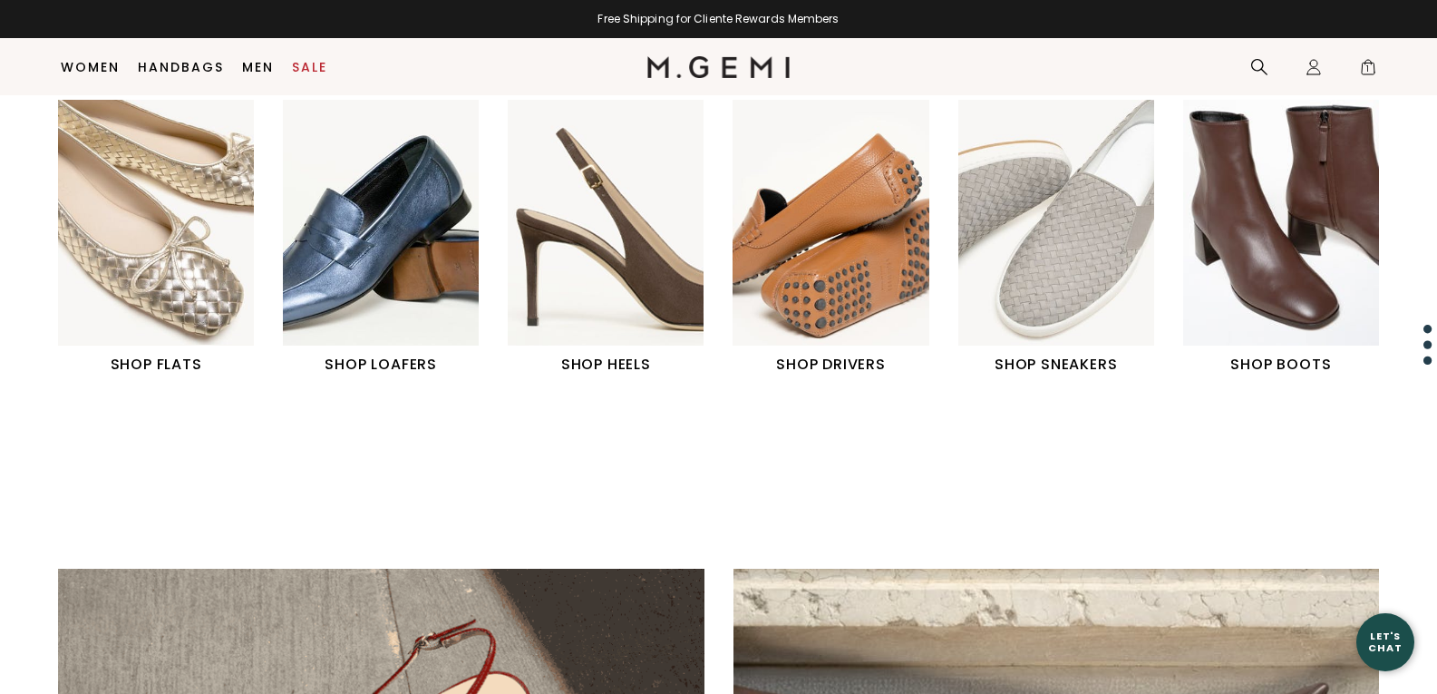
click at [163, 372] on h1 "SHOP FLATS" at bounding box center [156, 365] width 196 height 22
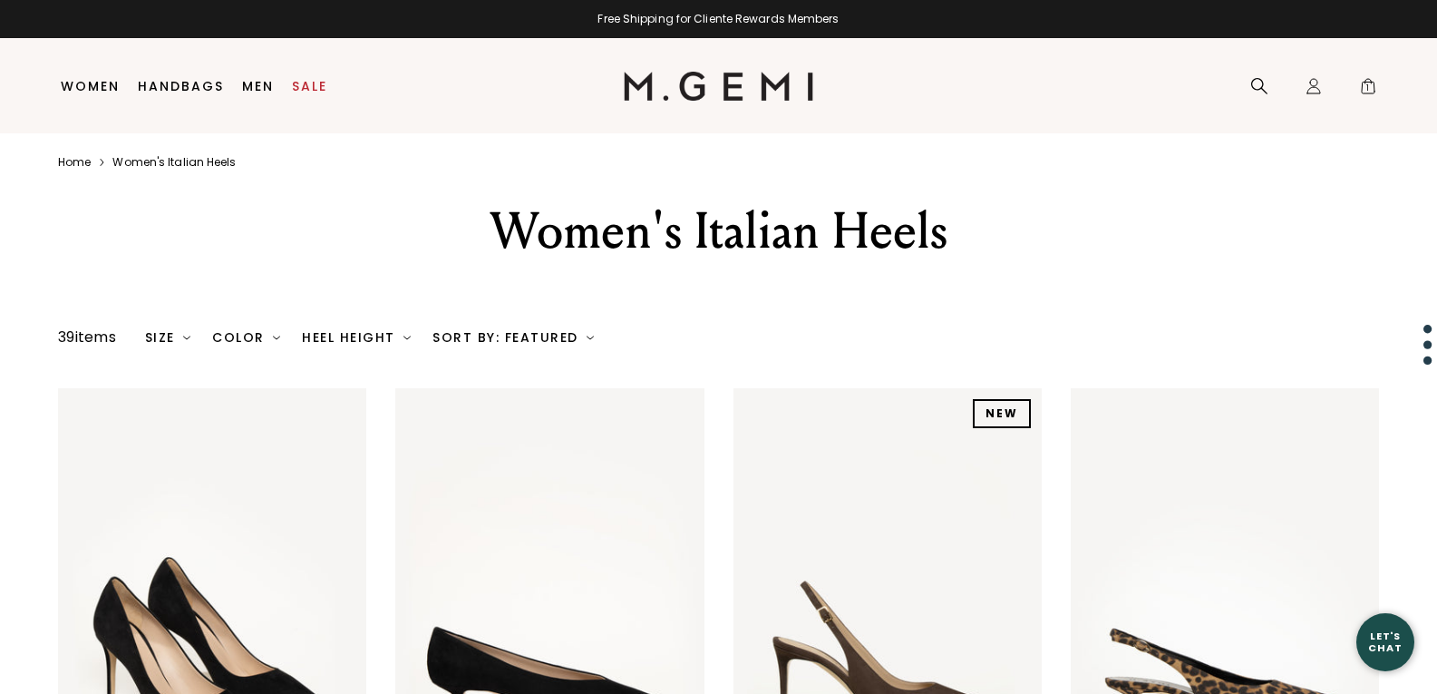
click at [1063, 334] on div "39 items Size 35 35.5 36 36.5 37 37.5 38 38.5 39 39.5 40 40.5 41 42 Clear All C…" at bounding box center [718, 337] width 1321 height 22
